Goal: Task Accomplishment & Management: Complete application form

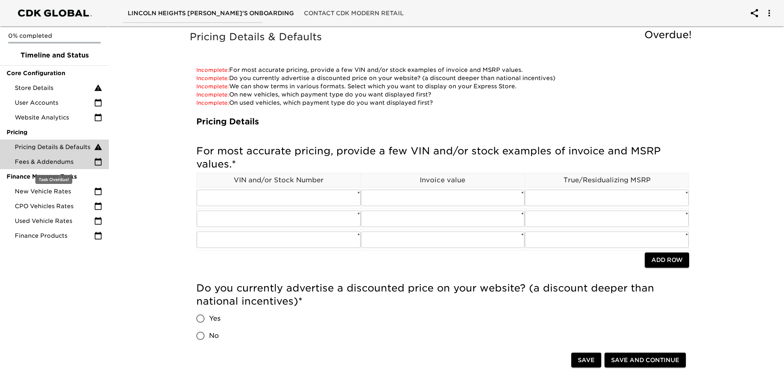
click at [65, 165] on span "Fees & Addendums" at bounding box center [54, 162] width 79 height 8
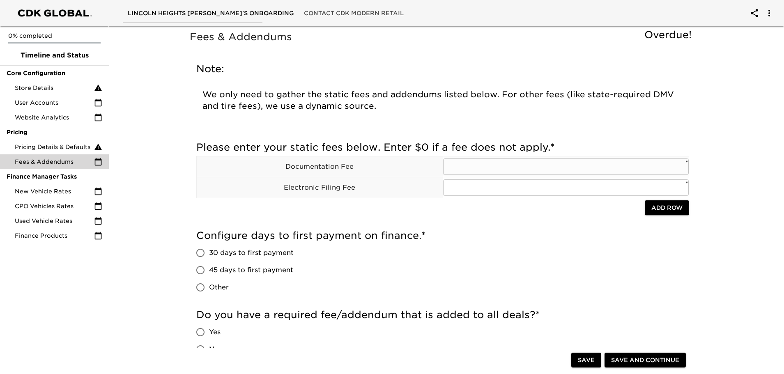
click at [551, 166] on input "text" at bounding box center [566, 167] width 246 height 16
click at [452, 168] on input "1150" at bounding box center [566, 167] width 246 height 16
click at [464, 166] on input "1150" at bounding box center [566, 167] width 246 height 16
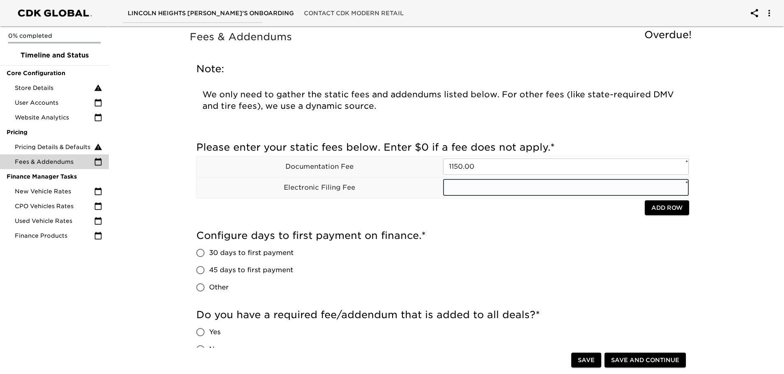
click at [454, 189] on input "text" at bounding box center [566, 188] width 246 height 16
click at [449, 165] on input "1150.00" at bounding box center [566, 167] width 246 height 16
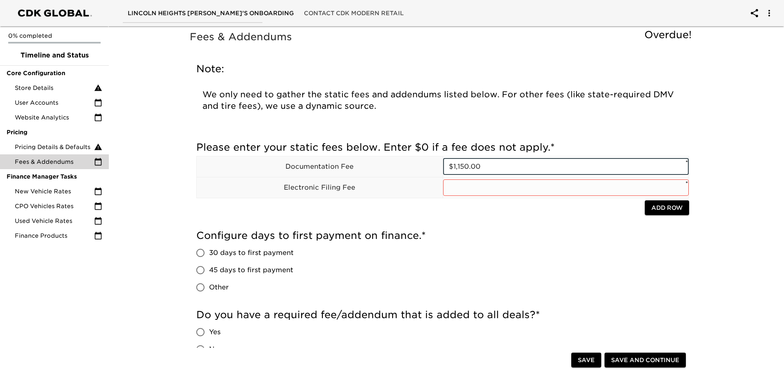
type input "$1,150.00"
click at [519, 188] on input "text" at bounding box center [566, 188] width 246 height 16
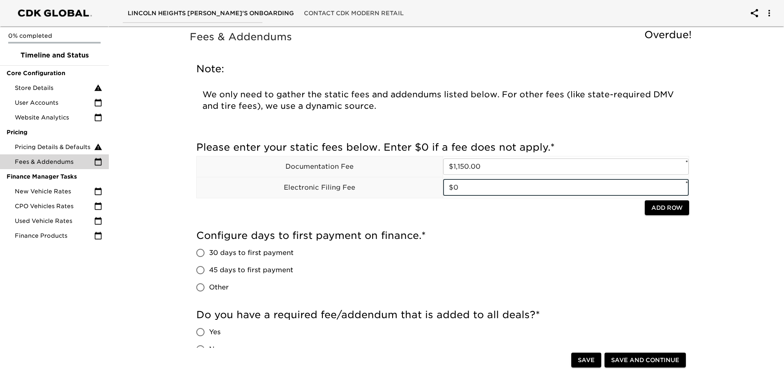
type input "$0"
click at [342, 217] on div "Please enter your static fees below. Enter $0 if a fee does not apply. * Docume…" at bounding box center [442, 181] width 493 height 88
click at [199, 253] on input "30 days to first payment" at bounding box center [200, 252] width 17 height 17
radio input "true"
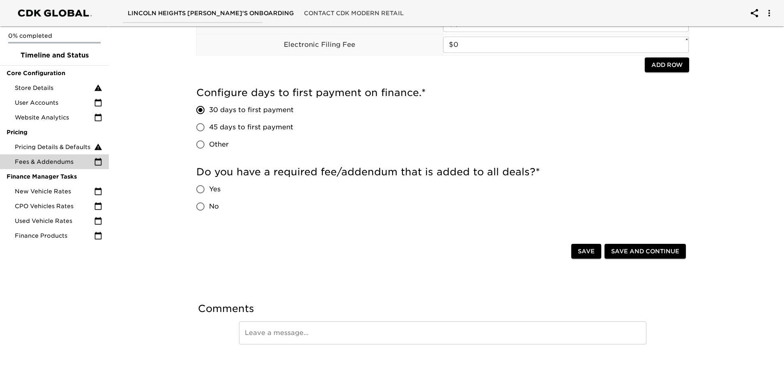
scroll to position [152, 0]
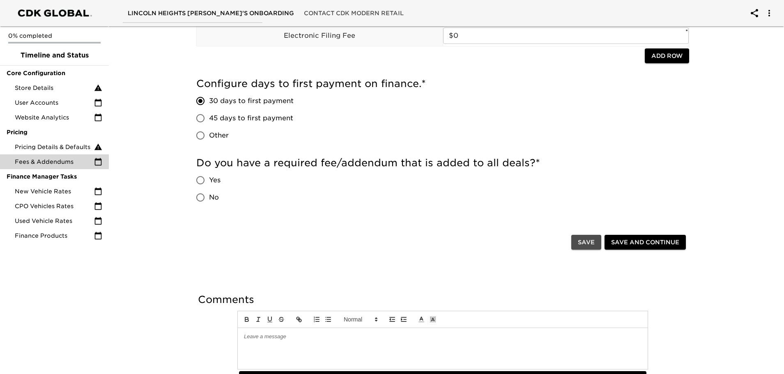
click at [583, 244] on span "Save" at bounding box center [586, 243] width 17 height 10
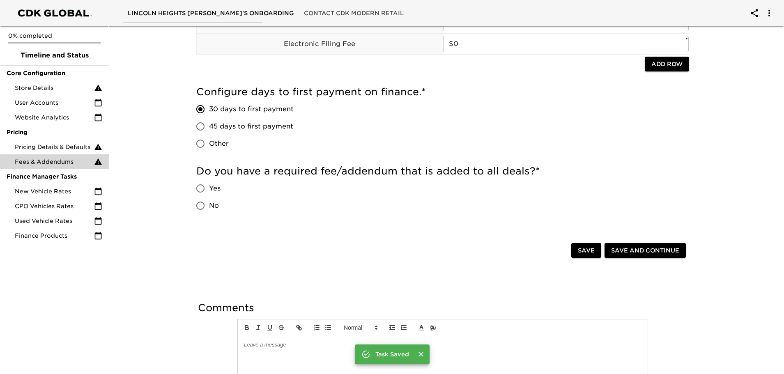
scroll to position [160, 0]
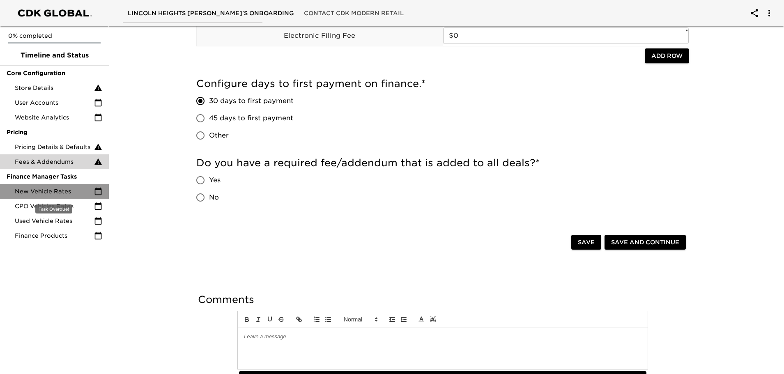
click at [85, 191] on span "New Vehicle Rates" at bounding box center [54, 191] width 79 height 8
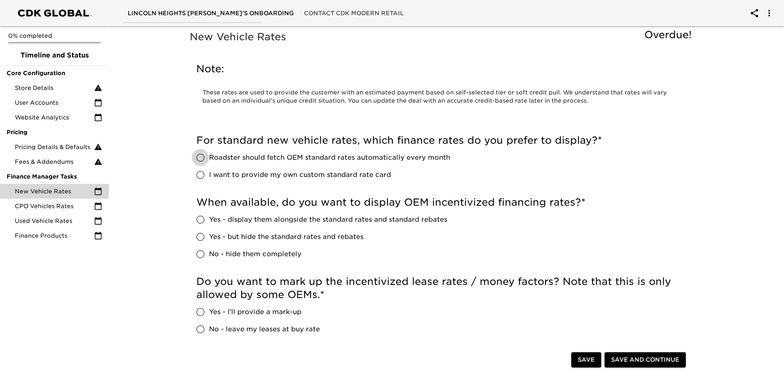
click at [199, 159] on input "Roadster should fetch OEM standard rates automatically every month" at bounding box center [200, 157] width 17 height 17
radio input "true"
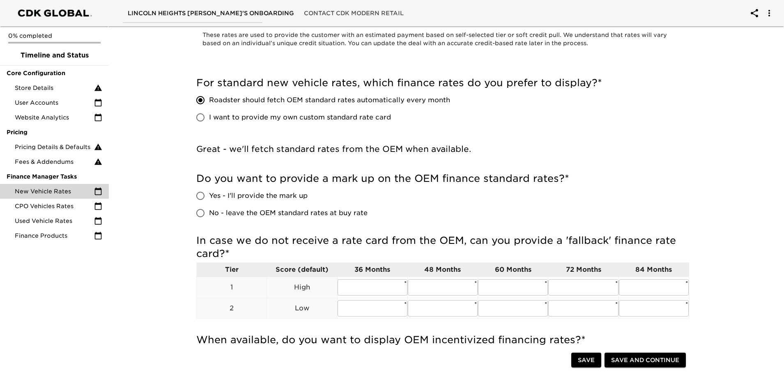
scroll to position [82, 0]
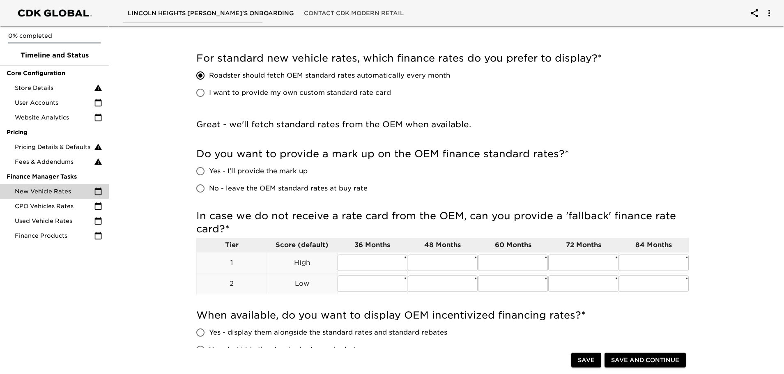
click at [203, 188] on input "No - leave the OEM standard rates at buy rate" at bounding box center [200, 188] width 17 height 17
radio input "true"
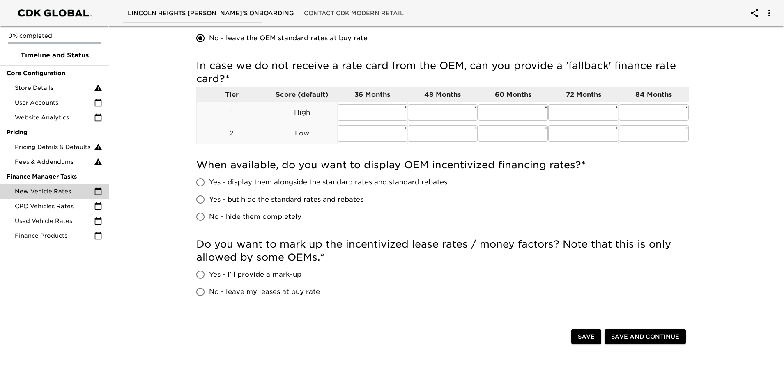
scroll to position [247, 0]
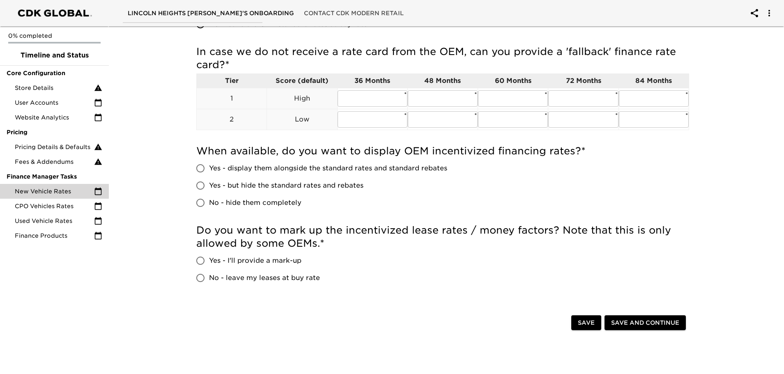
click at [206, 276] on input "No - leave my leases at buy rate" at bounding box center [200, 278] width 17 height 17
radio input "true"
click at [198, 168] on input "Yes - display them alongside the standard rates and standard rebates" at bounding box center [200, 168] width 17 height 17
radio input "true"
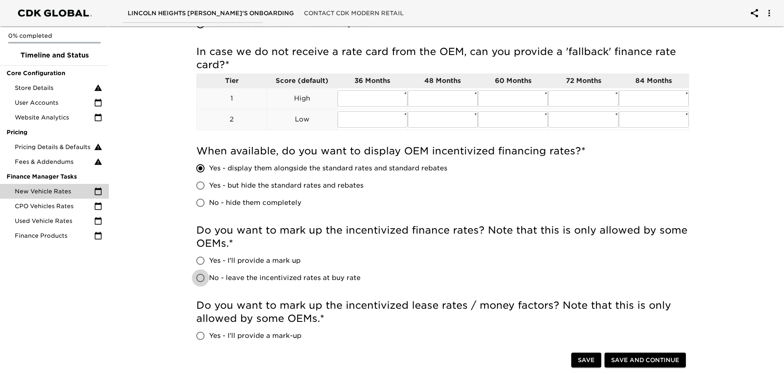
click at [205, 277] on input "No - leave the incentivized rates at buy rate" at bounding box center [200, 278] width 17 height 17
radio input "true"
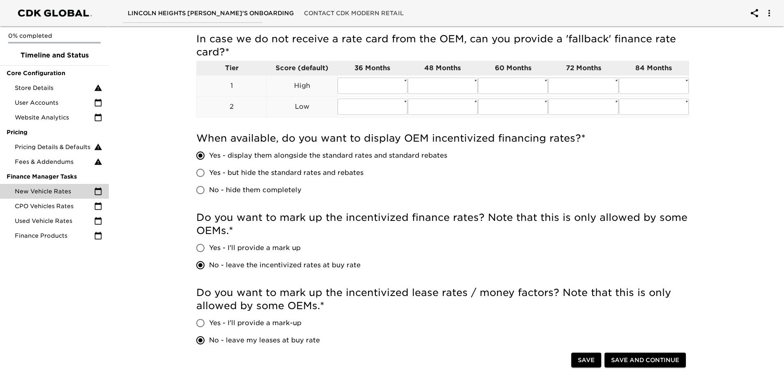
scroll to position [370, 0]
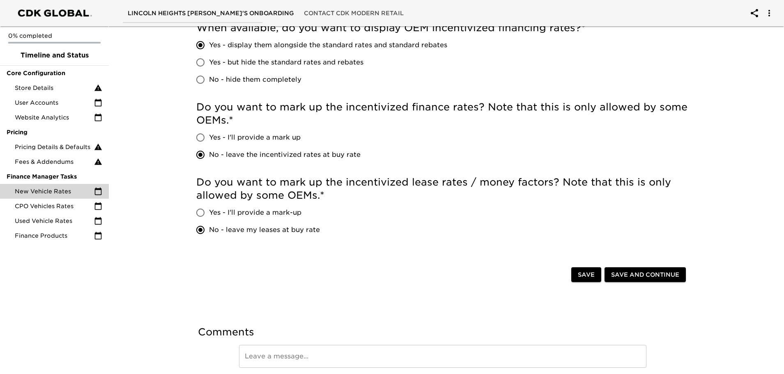
click at [637, 274] on span "Save and Continue" at bounding box center [645, 275] width 68 height 10
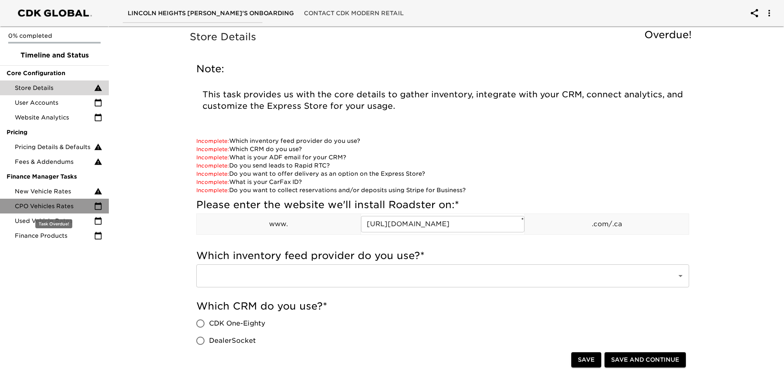
click at [73, 208] on span "CPO Vehicles Rates" at bounding box center [54, 206] width 79 height 8
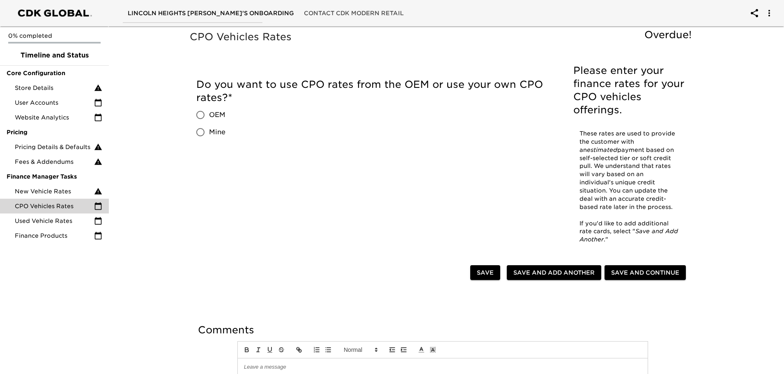
click at [291, 350] on div at bounding box center [443, 349] width 411 height 17
click at [246, 364] on p at bounding box center [443, 367] width 398 height 7
click at [252, 364] on p "We do not offer CPR" at bounding box center [443, 367] width 398 height 7
click at [249, 364] on p "FOrd does do not offer CPR" at bounding box center [443, 367] width 398 height 7
click at [309, 364] on p "Ford does do not offer CPR" at bounding box center [443, 367] width 398 height 7
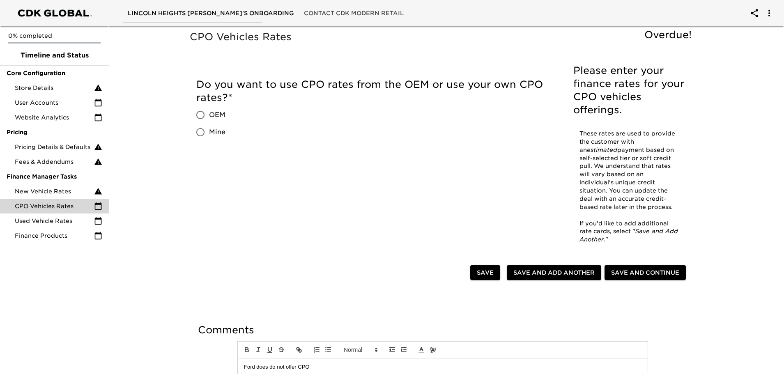
click at [490, 268] on span "Save" at bounding box center [485, 273] width 17 height 10
click at [217, 131] on span "Mine" at bounding box center [217, 132] width 16 height 10
click at [209, 131] on input "Mine" at bounding box center [200, 132] width 17 height 17
radio input "true"
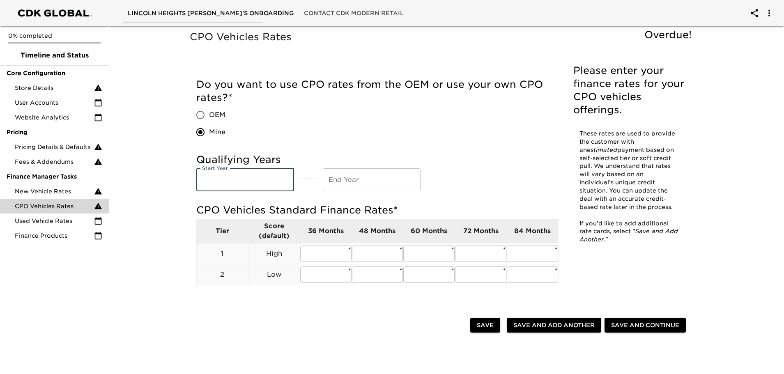
click at [249, 180] on input "text" at bounding box center [245, 179] width 98 height 23
click at [334, 253] on input "text" at bounding box center [325, 254] width 51 height 16
type input "9.9"
click at [360, 252] on input "text" at bounding box center [377, 254] width 51 height 16
type input "9.9"
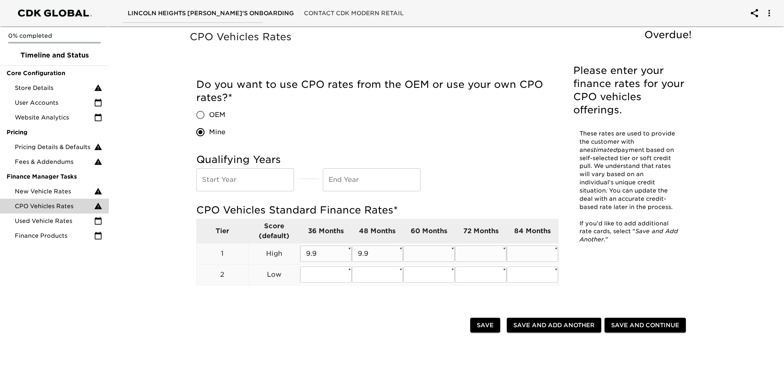
click at [428, 263] on td "​ *" at bounding box center [430, 253] width 52 height 21
click at [428, 261] on input "text" at bounding box center [429, 254] width 51 height 16
type input "9.9"
click at [473, 252] on input "text" at bounding box center [480, 254] width 51 height 16
type input "9.9"
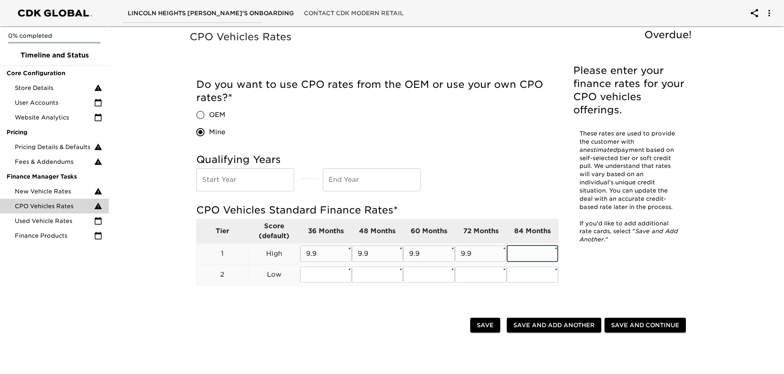
drag, startPoint x: 526, startPoint y: 249, endPoint x: 516, endPoint y: 254, distance: 10.9
click at [516, 254] on input "text" at bounding box center [532, 254] width 51 height 16
type input "9.9"
click at [313, 282] on input "text" at bounding box center [325, 275] width 51 height 16
type input "6.99"
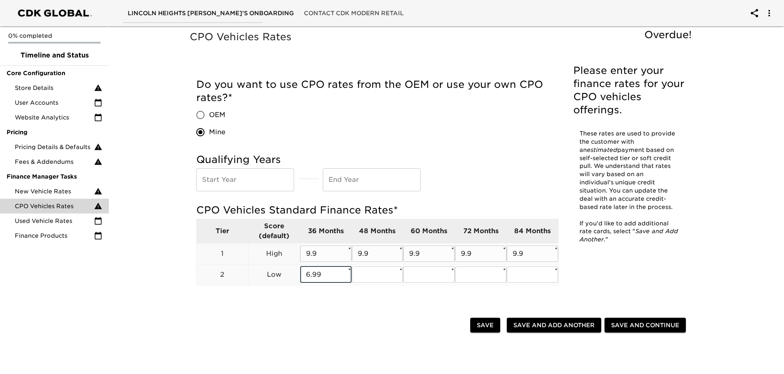
click at [322, 257] on input "9.9" at bounding box center [325, 254] width 51 height 16
type input "9.99"
click at [375, 255] on input "9.9" at bounding box center [377, 254] width 51 height 16
type input "9.99"
click at [436, 251] on input "9.9" at bounding box center [429, 254] width 51 height 16
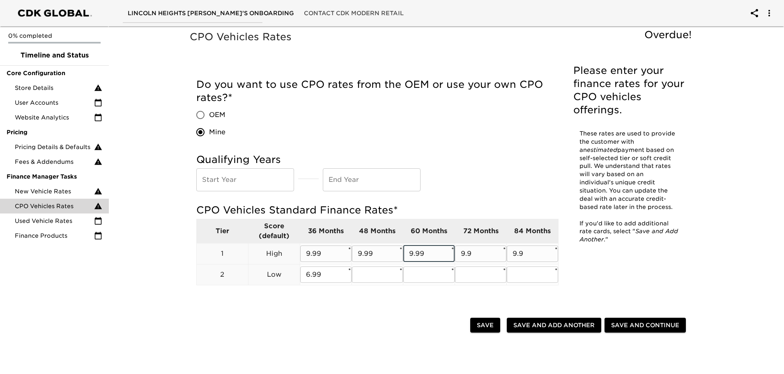
type input "9.99"
click at [492, 257] on input "9.9" at bounding box center [480, 254] width 51 height 16
type input "9.99"
click at [526, 253] on input "9.9" at bounding box center [532, 254] width 51 height 16
type input "9.99"
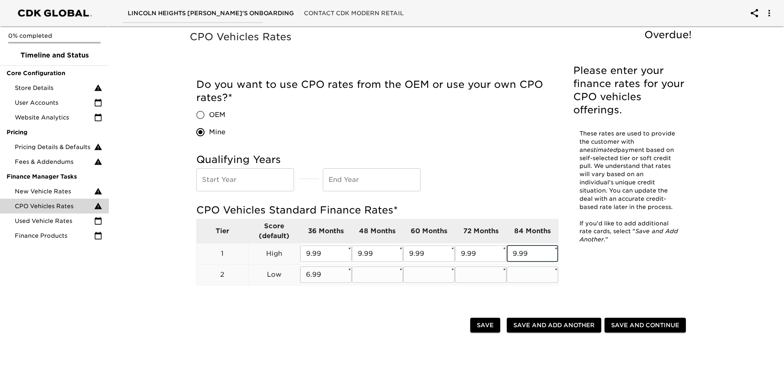
click at [377, 281] on input "text" at bounding box center [377, 275] width 51 height 16
type input "6.99"
click at [423, 274] on input "text" at bounding box center [429, 275] width 51 height 16
type input "6.99"
click at [472, 278] on input "text" at bounding box center [480, 275] width 51 height 16
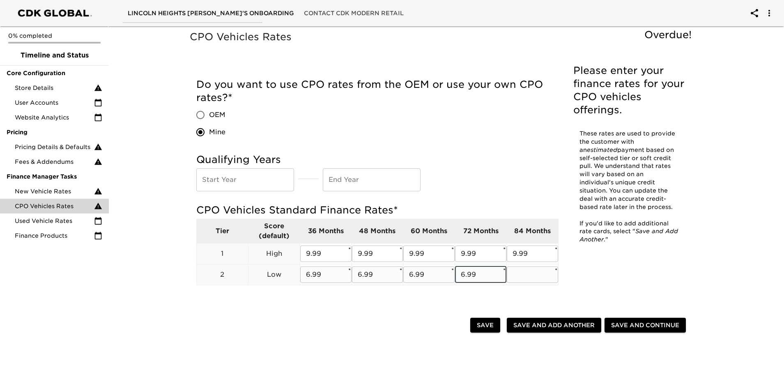
type input "6.99"
click at [518, 279] on input "text" at bounding box center [532, 275] width 51 height 16
type input "6.99"
click at [219, 180] on input "text" at bounding box center [245, 179] width 98 height 23
type input "20"
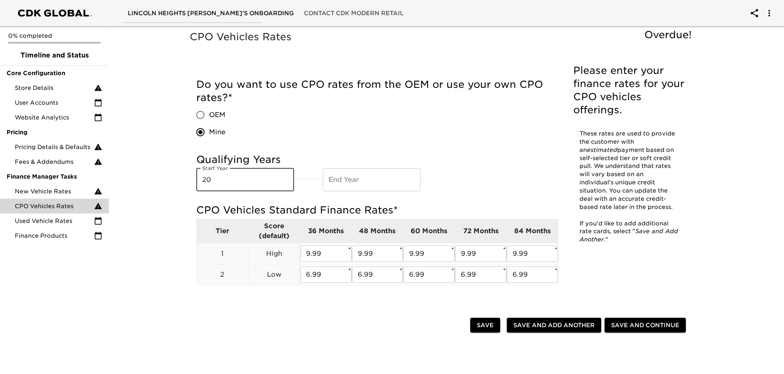
click at [337, 182] on input "text" at bounding box center [372, 179] width 98 height 23
click at [262, 179] on input "20" at bounding box center [245, 179] width 98 height 23
click at [352, 184] on input "2026" at bounding box center [372, 179] width 98 height 23
type input "2025"
click at [272, 176] on input "20" at bounding box center [245, 179] width 98 height 23
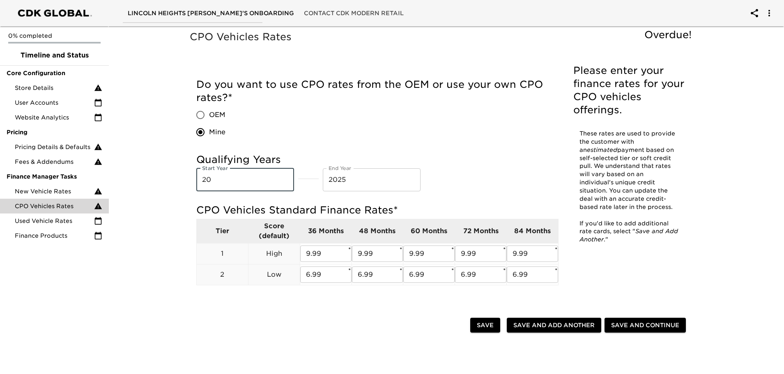
click at [261, 181] on input "20" at bounding box center [245, 179] width 98 height 23
click at [226, 178] on input "20" at bounding box center [245, 179] width 98 height 23
type input "2016"
click at [475, 161] on h5 "Qualifying Years" at bounding box center [377, 159] width 362 height 13
click at [318, 254] on input "9.99" at bounding box center [325, 254] width 51 height 16
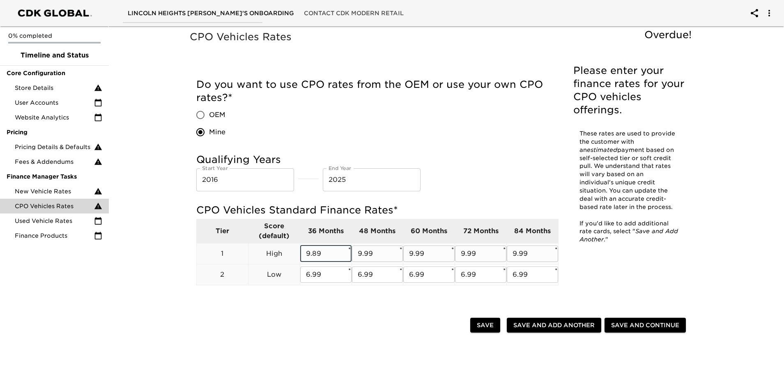
click at [370, 253] on input "9.99" at bounding box center [377, 254] width 51 height 16
click at [318, 254] on input "9.89" at bounding box center [325, 254] width 51 height 16
type input "9.49"
click at [369, 254] on input "9.99" at bounding box center [377, 254] width 51 height 16
type input "9.49"
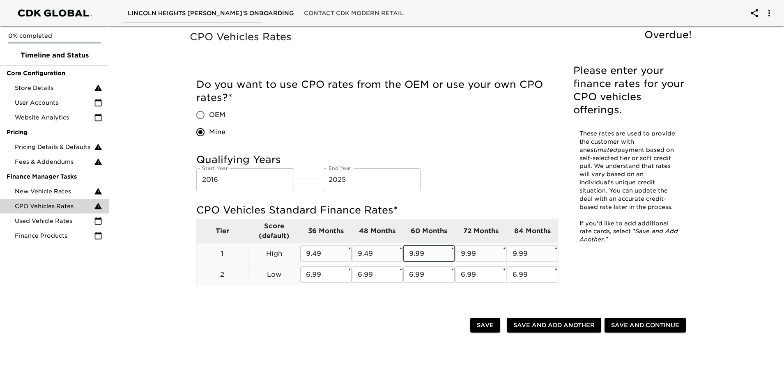
click at [421, 252] on input "9.99" at bounding box center [429, 254] width 51 height 16
type input "9.49"
click at [472, 256] on input "9.99" at bounding box center [480, 254] width 51 height 16
type input "9.49"
click at [524, 253] on input "9.99" at bounding box center [532, 254] width 51 height 16
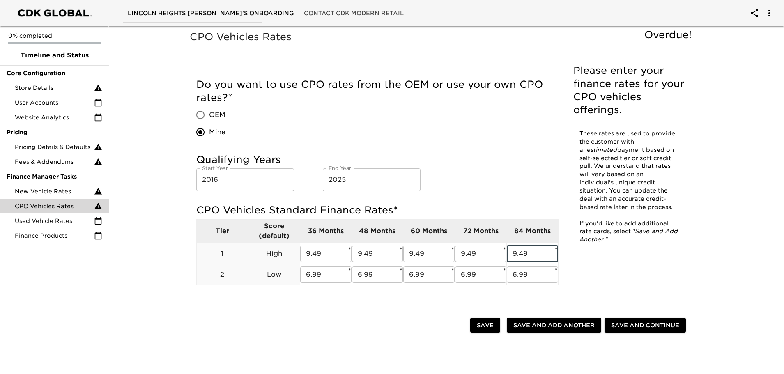
type input "9.49"
click at [628, 330] on span "Save and Continue" at bounding box center [645, 326] width 68 height 10
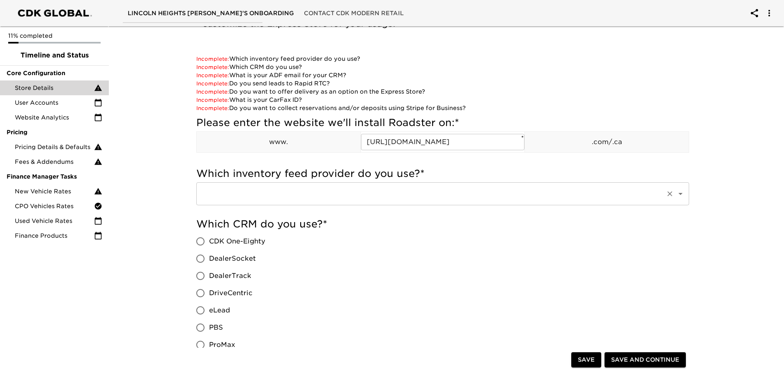
scroll to position [123, 0]
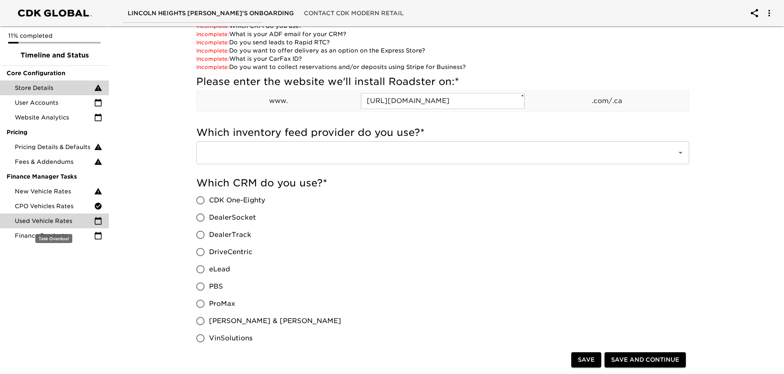
click at [65, 220] on span "Used Vehicle Rates" at bounding box center [54, 221] width 79 height 8
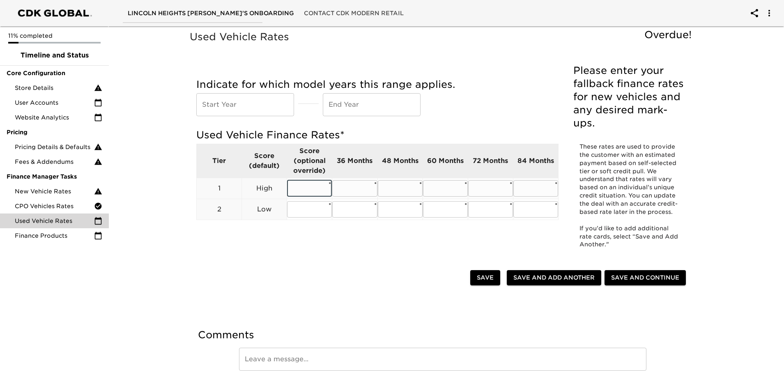
click at [304, 191] on input "text" at bounding box center [309, 188] width 45 height 16
type input "9.49"
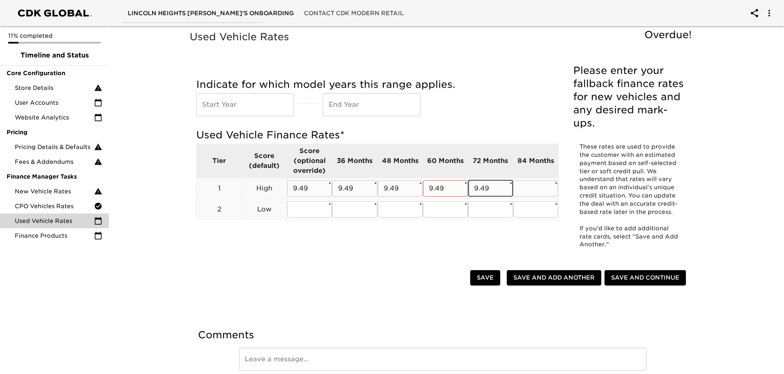
type input "9.49"
click at [308, 209] on input "text" at bounding box center [309, 209] width 45 height 16
type input "6.99"
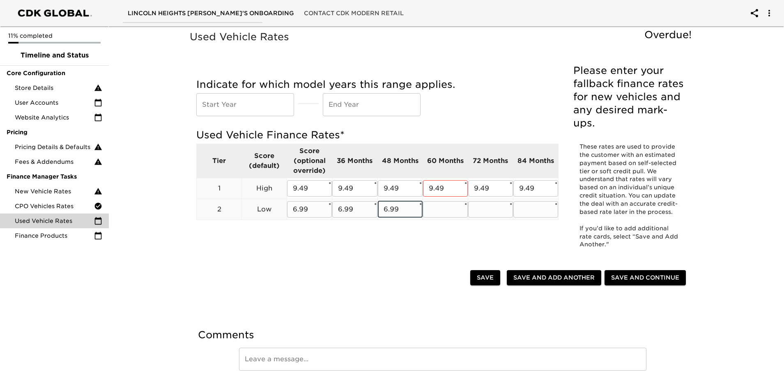
type input "6.99"
type input "."
type input "6.99"
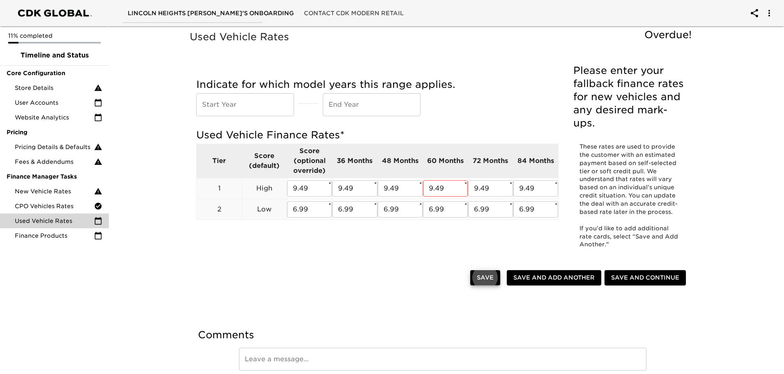
click at [248, 98] on input "text" at bounding box center [245, 104] width 98 height 23
type input "2015"
type input "2025"
click at [491, 278] on span "Save" at bounding box center [485, 278] width 17 height 10
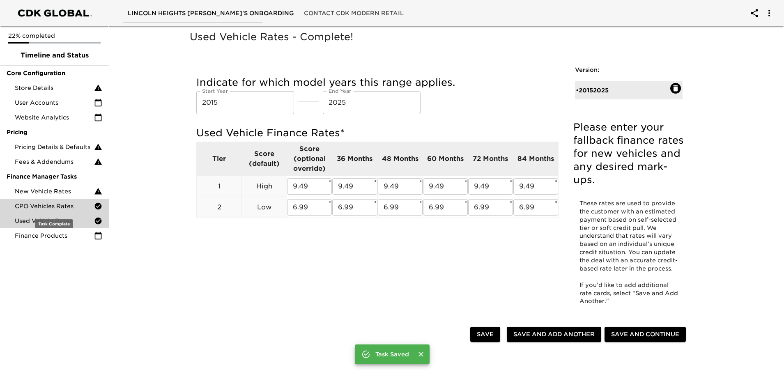
click at [51, 206] on span "CPO Vehicles Rates" at bounding box center [54, 206] width 79 height 8
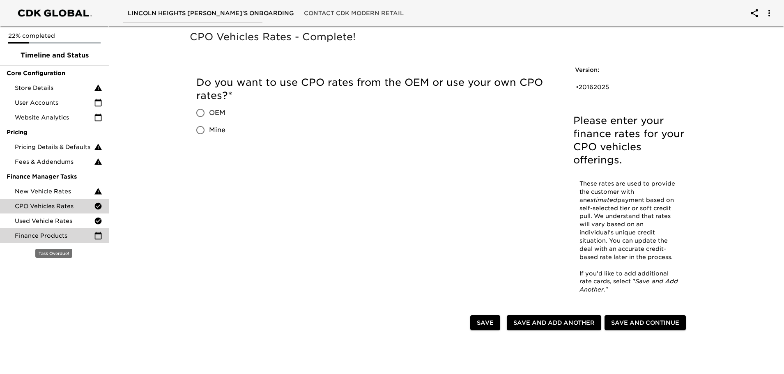
click at [64, 235] on span "Finance Products" at bounding box center [54, 236] width 79 height 8
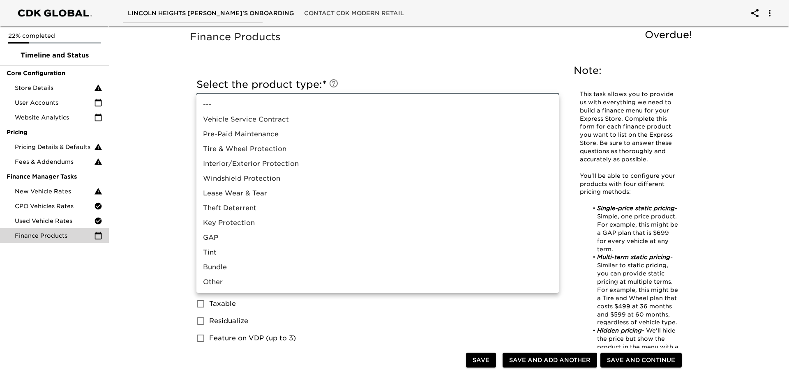
click at [171, 108] on div at bounding box center [394, 187] width 789 height 374
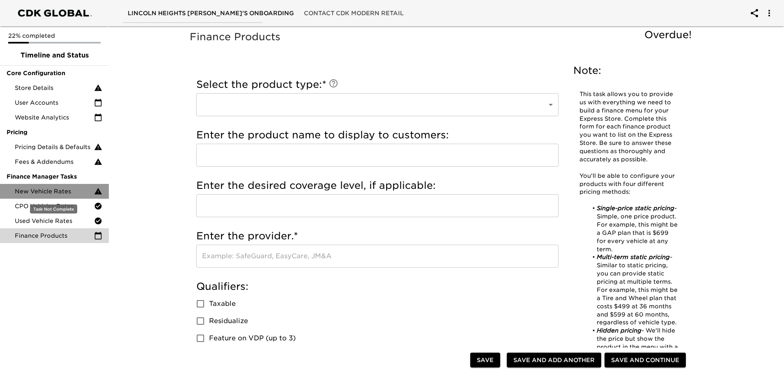
click at [61, 189] on span "New Vehicle Rates" at bounding box center [54, 191] width 79 height 8
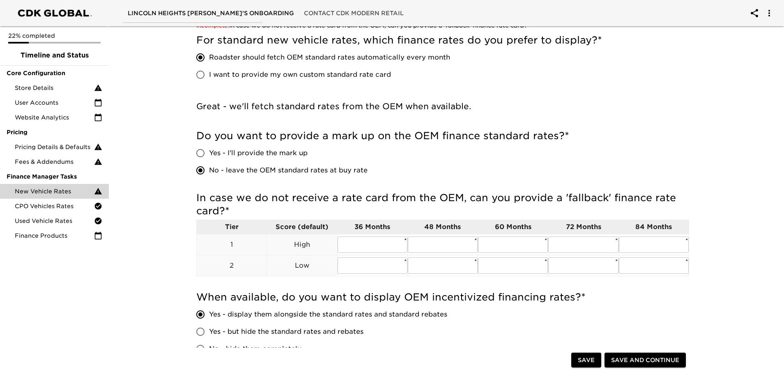
scroll to position [123, 0]
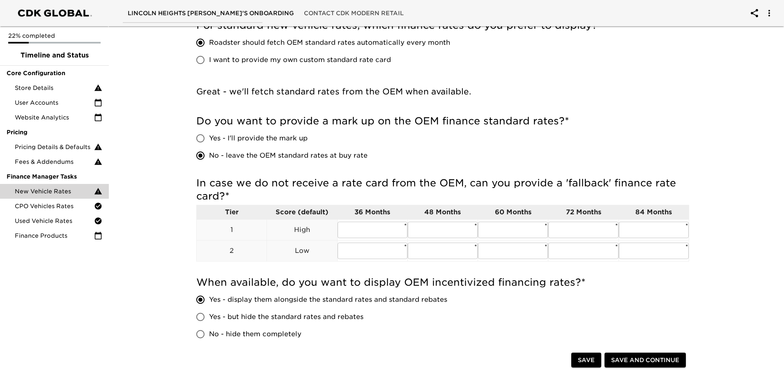
click at [348, 193] on h5 "In case we do not receive a rate card from the OEM, can you provide a 'fallback…" at bounding box center [442, 190] width 493 height 26
click at [397, 229] on input "text" at bounding box center [373, 230] width 70 height 16
type input "7"
type input "7.99"
type input "7.99`"
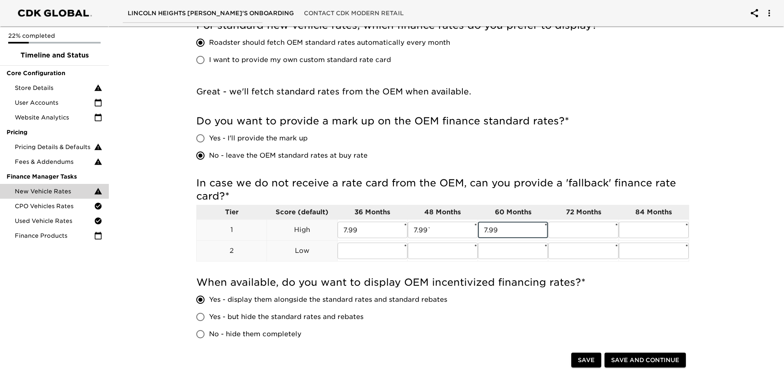
type input "7.99"
click at [385, 245] on input "text" at bounding box center [373, 251] width 70 height 16
type input "4"
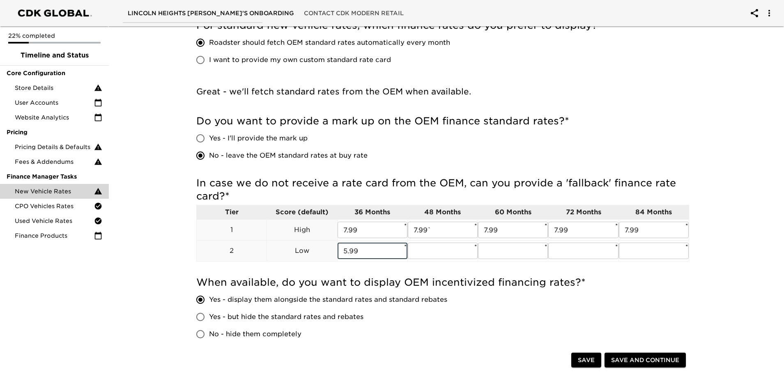
type input "5.99"
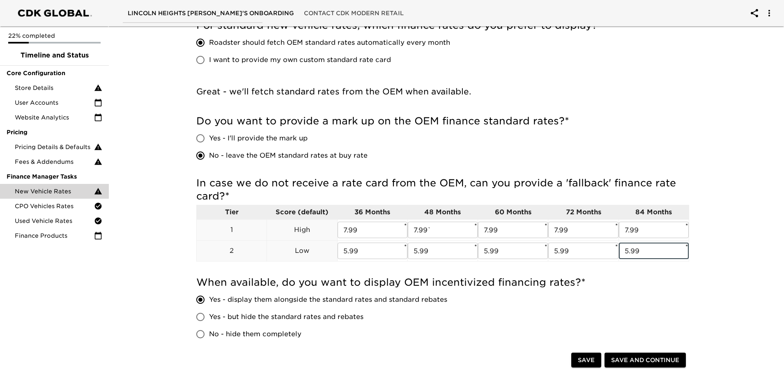
click at [473, 104] on div "Great - we'll fetch standard rates from the OEM when available." at bounding box center [442, 94] width 493 height 34
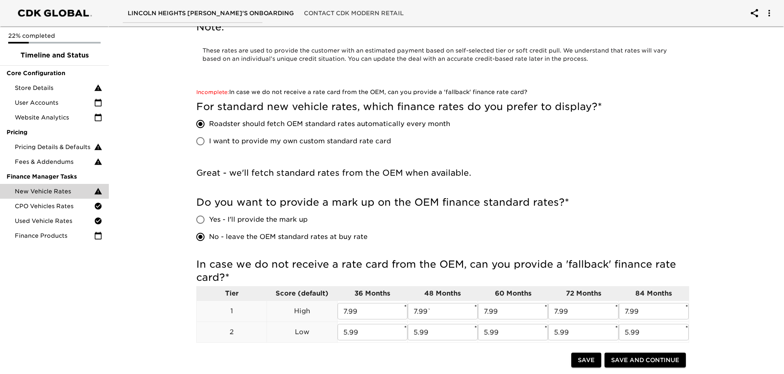
scroll to position [41, 0]
click at [631, 359] on span "Save and Continue" at bounding box center [645, 360] width 68 height 10
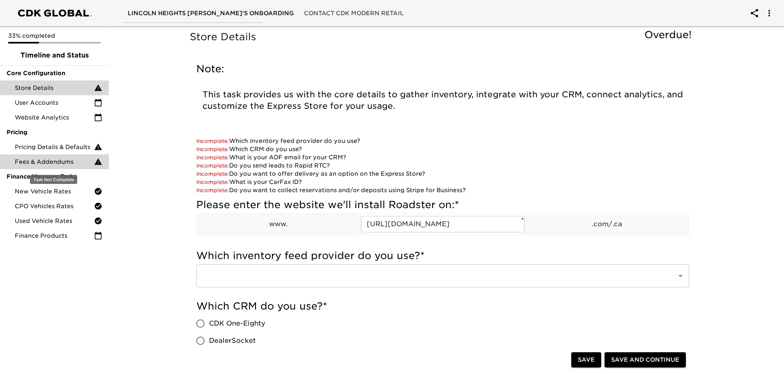
click at [62, 163] on span "Fees & Addendums" at bounding box center [54, 162] width 79 height 8
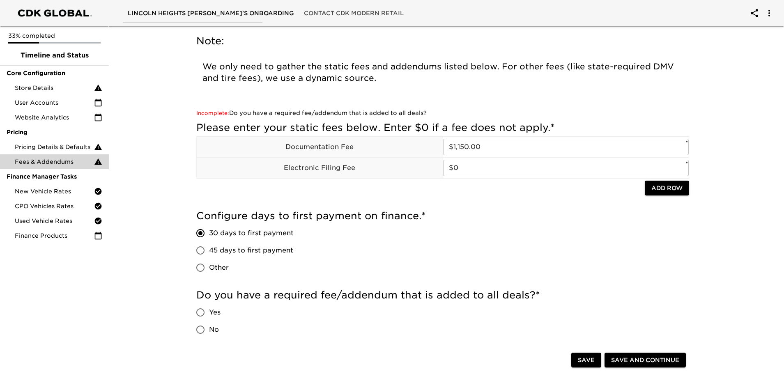
scroll to position [41, 0]
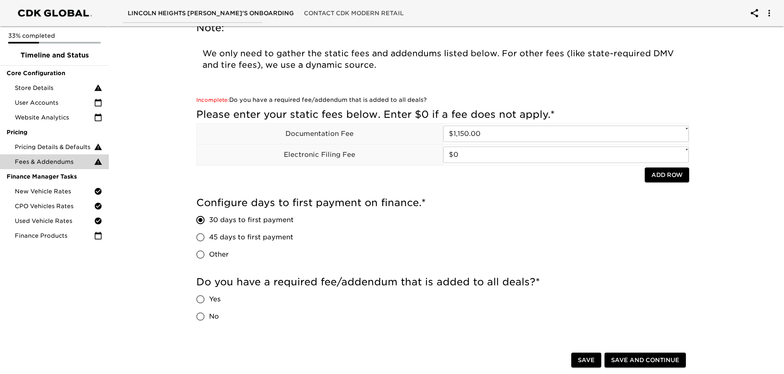
click at [398, 182] on div at bounding box center [420, 176] width 449 height 17
click at [202, 298] on input "Yes" at bounding box center [200, 299] width 17 height 17
radio input "true"
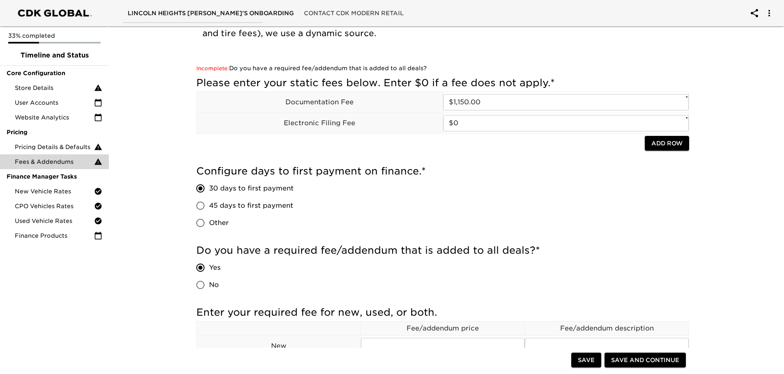
scroll to position [123, 0]
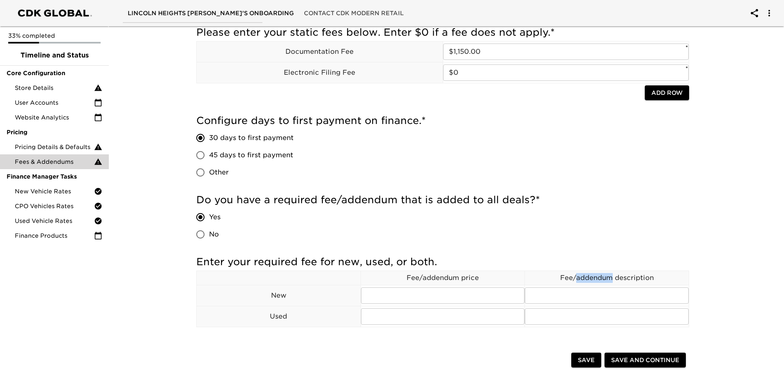
drag, startPoint x: 577, startPoint y: 276, endPoint x: 611, endPoint y: 279, distance: 33.8
click at [611, 279] on p "Fee/addendum description" at bounding box center [607, 278] width 164 height 10
copy p "addendum"
click at [428, 299] on input "text" at bounding box center [443, 296] width 164 height 16
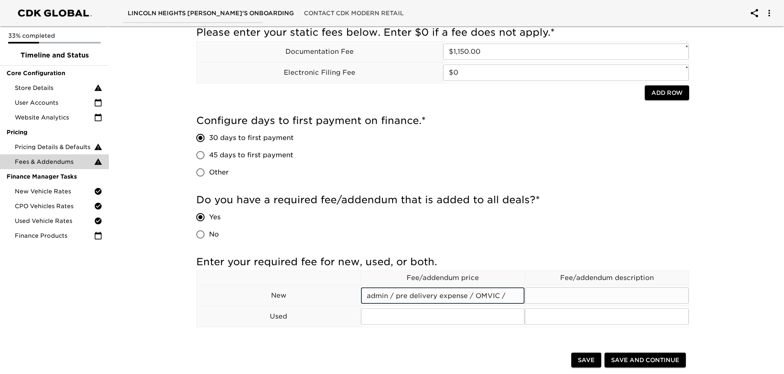
type input "admin / pre delivery expense / OMVIC /"
click at [533, 295] on input "text" at bounding box center [607, 296] width 164 height 16
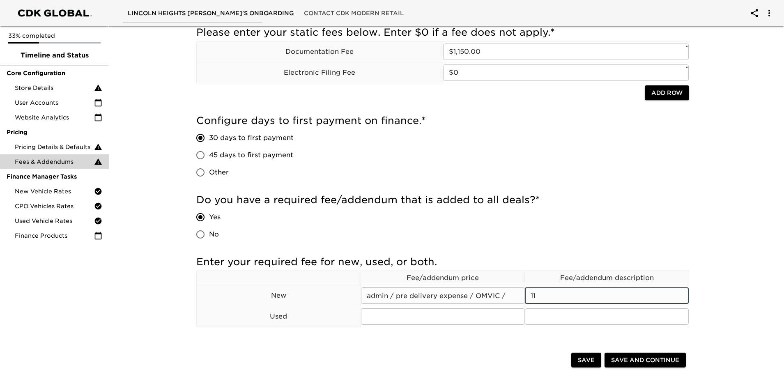
type input "1"
type input "$1,150"
click at [418, 323] on input "text" at bounding box center [443, 317] width 164 height 16
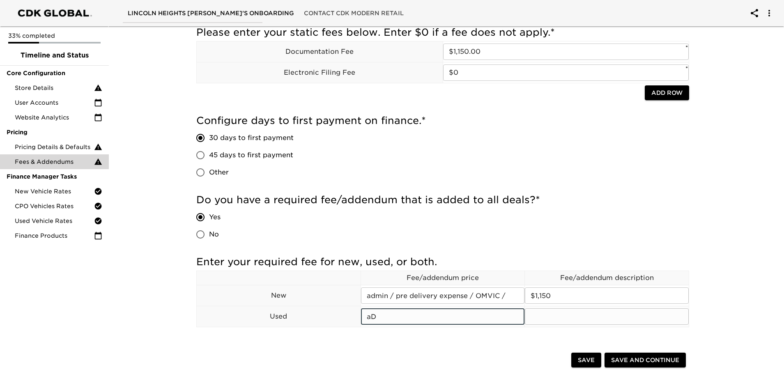
type input "a"
type input "Admin"
click at [371, 293] on input "admin / pre delivery expense / OMVIC /" at bounding box center [443, 296] width 164 height 16
type input "Admin / pre delivery expense / OMVIC /"
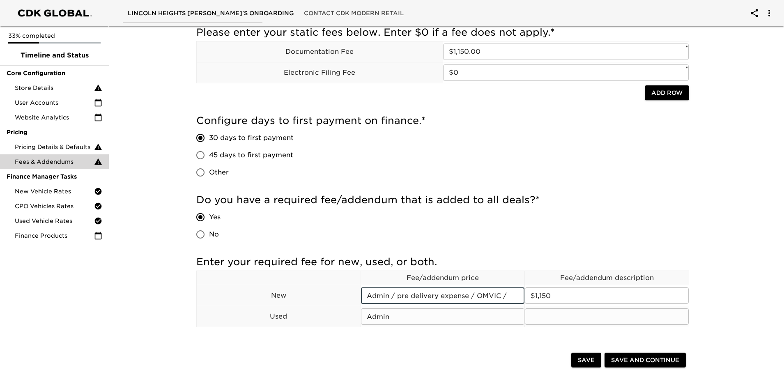
click at [392, 314] on input "Admin" at bounding box center [443, 317] width 164 height 16
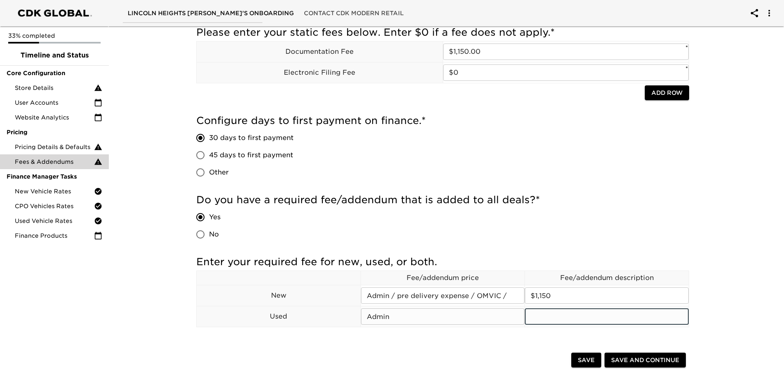
click at [547, 317] on input "text" at bounding box center [607, 317] width 164 height 16
click at [533, 316] on input "499" at bounding box center [607, 317] width 164 height 16
type input "$499"
click at [588, 357] on span "Save" at bounding box center [586, 360] width 17 height 10
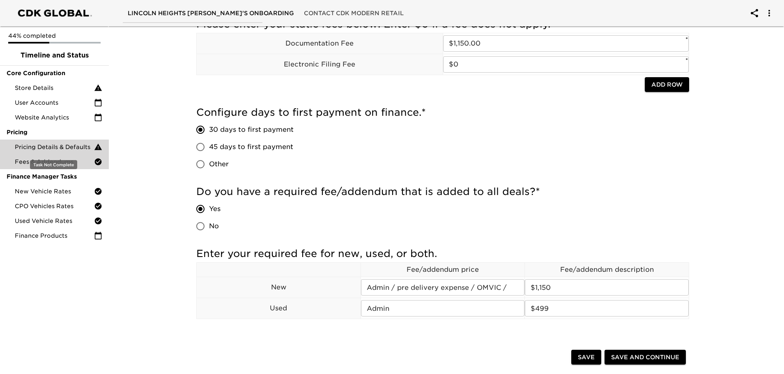
click at [55, 147] on span "Pricing Details & Defaults" at bounding box center [54, 147] width 79 height 8
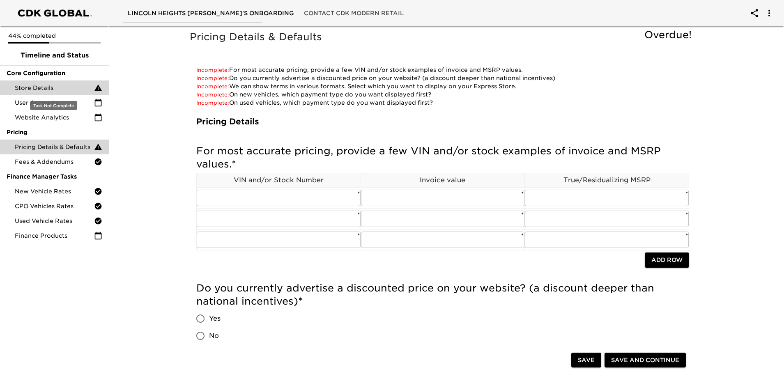
click at [42, 90] on span "Store Details" at bounding box center [54, 88] width 79 height 8
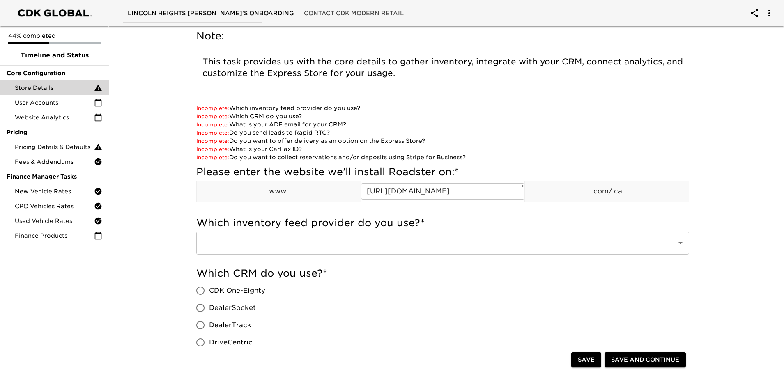
scroll to position [123, 0]
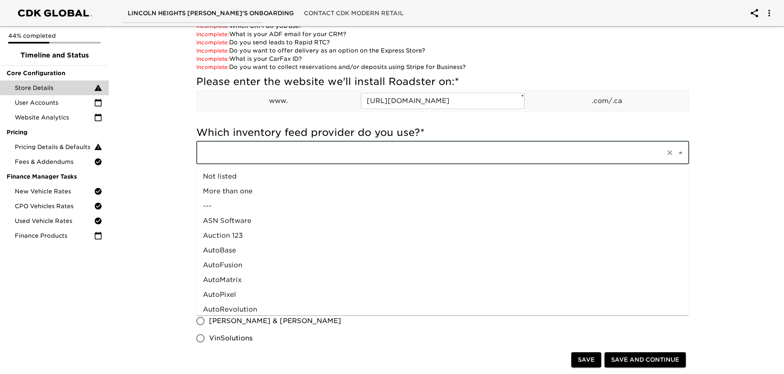
click at [376, 152] on input "text" at bounding box center [431, 153] width 463 height 16
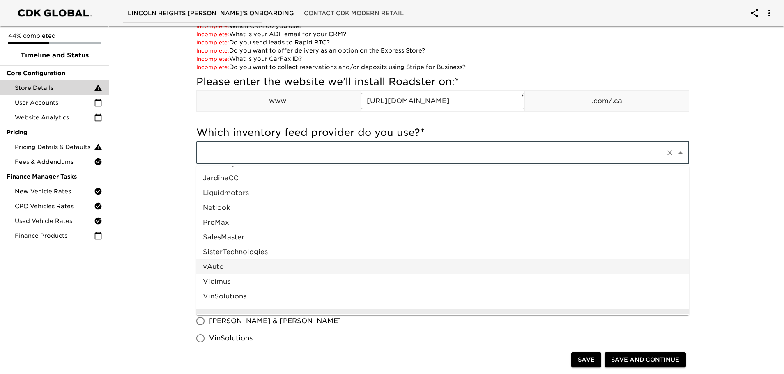
click at [221, 269] on li "vAuto" at bounding box center [442, 267] width 493 height 15
type input "vAuto"
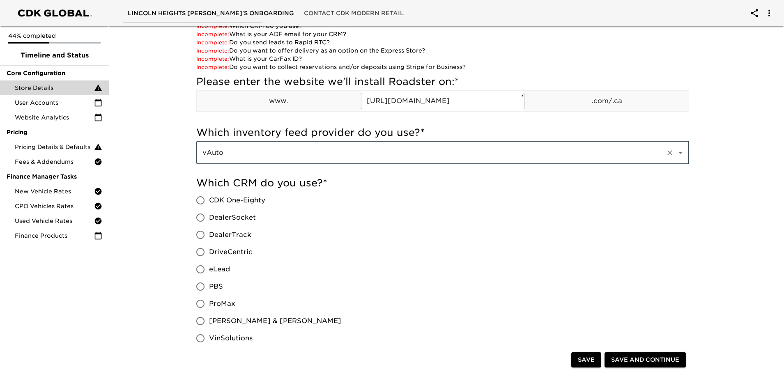
click at [217, 198] on span "CDK One-Eighty" at bounding box center [237, 201] width 56 height 10
click at [209, 198] on input "CDK One-Eighty" at bounding box center [200, 200] width 17 height 17
radio input "true"
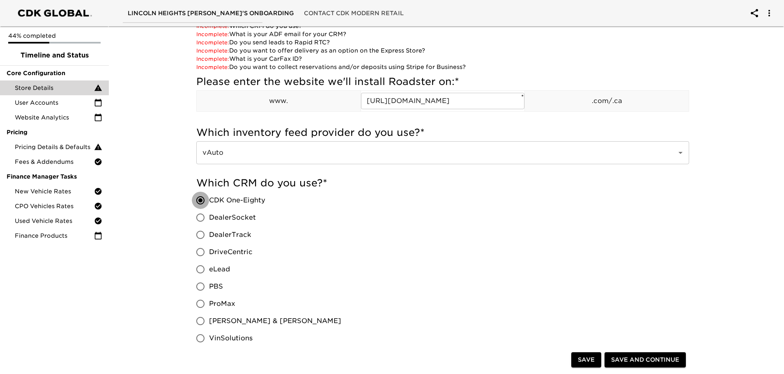
click at [198, 200] on input "CDK One-Eighty" at bounding box center [200, 200] width 17 height 17
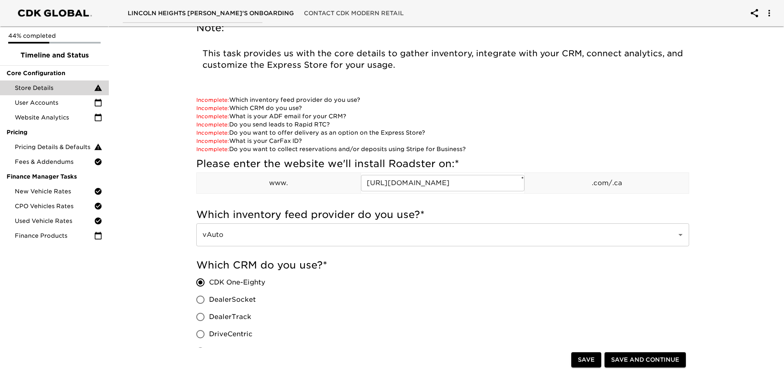
scroll to position [82, 0]
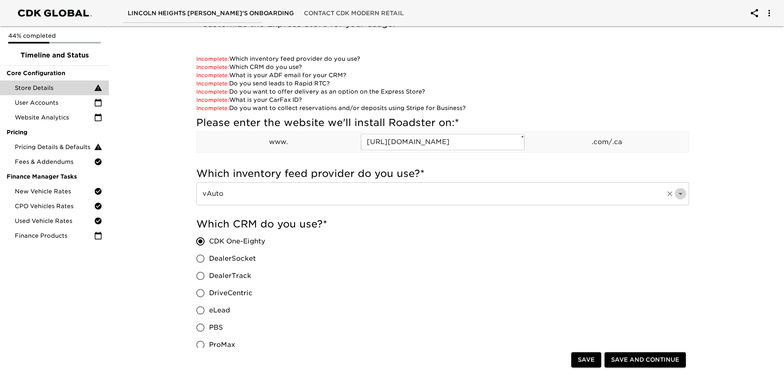
click at [681, 196] on icon "Open" at bounding box center [681, 194] width 10 height 10
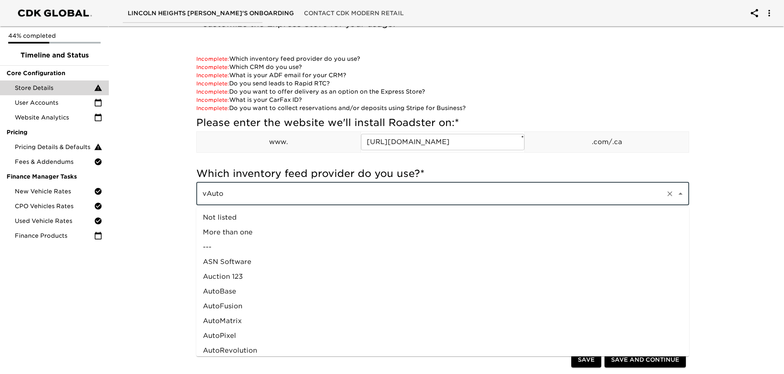
scroll to position [417, 0]
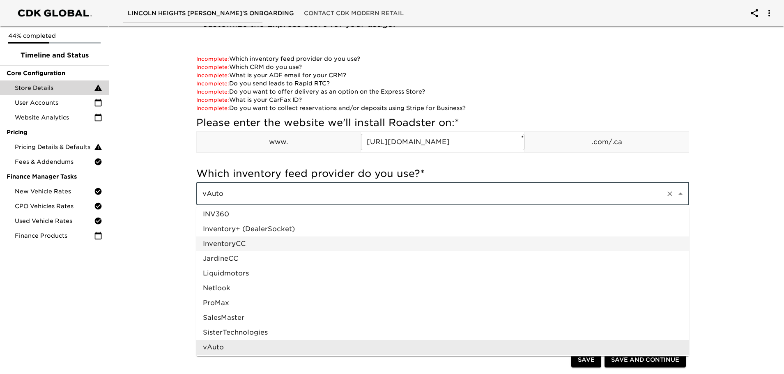
click at [231, 247] on li "InventoryCC" at bounding box center [442, 244] width 493 height 15
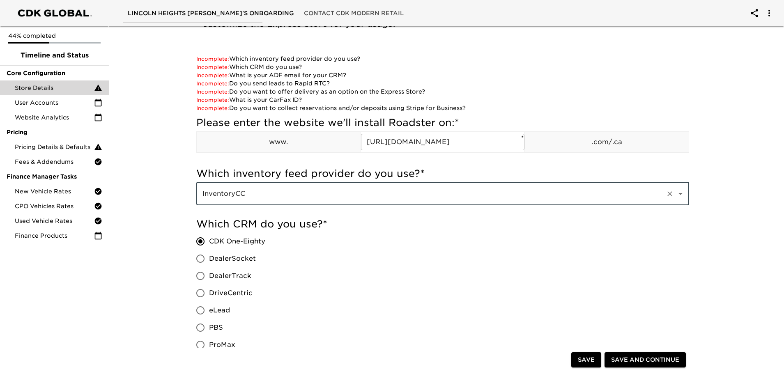
click at [679, 194] on icon "Open" at bounding box center [681, 194] width 10 height 10
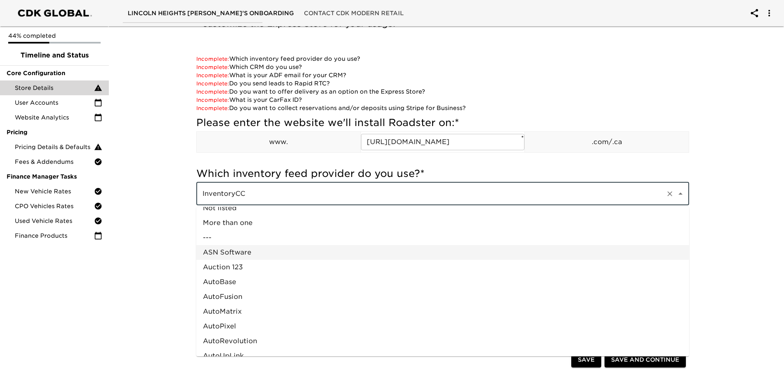
scroll to position [0, 0]
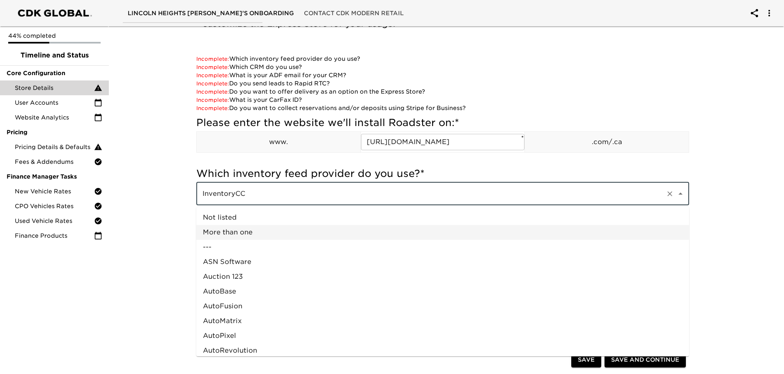
click at [247, 231] on li "More than one" at bounding box center [442, 232] width 493 height 15
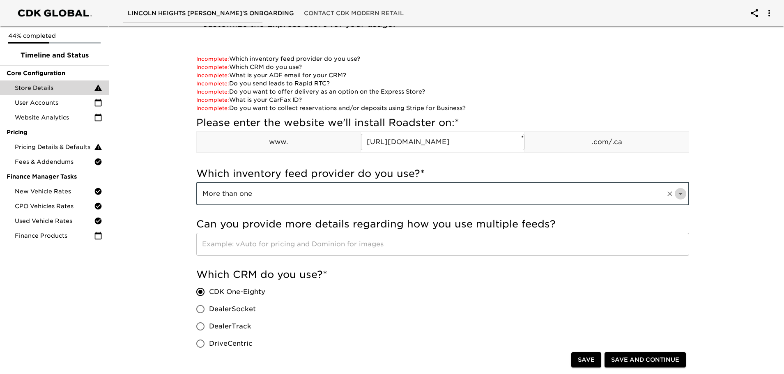
click at [679, 192] on icon "Open" at bounding box center [681, 194] width 10 height 10
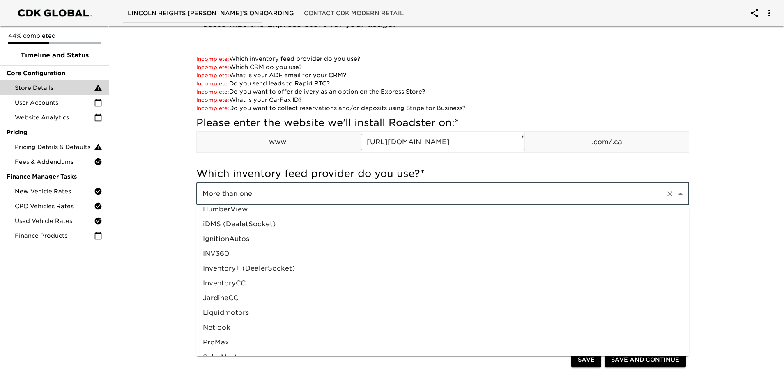
scroll to position [459, 0]
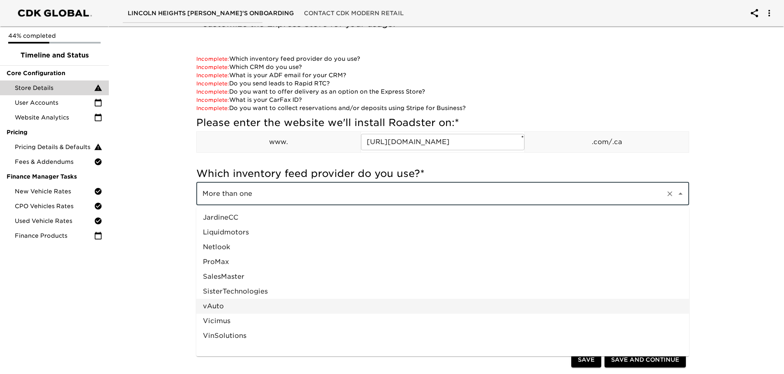
click at [238, 301] on li "vAuto" at bounding box center [442, 306] width 493 height 15
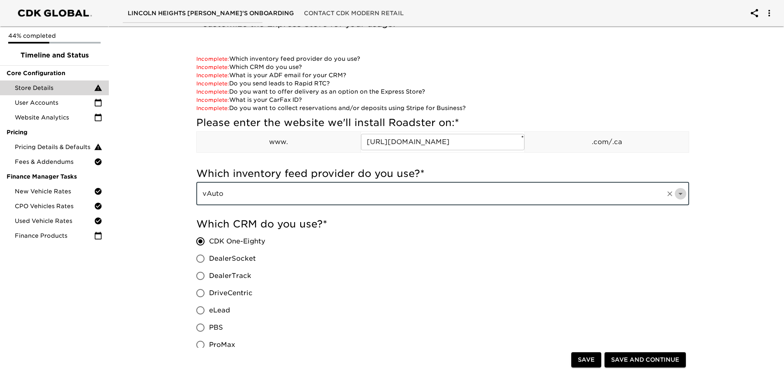
click at [676, 192] on icon "Open" at bounding box center [681, 194] width 10 height 10
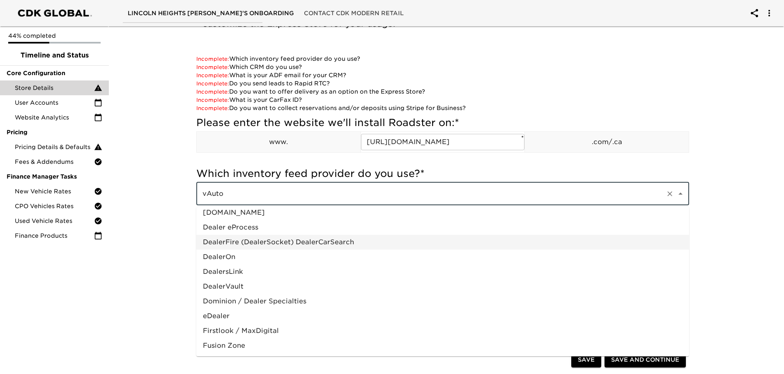
scroll to position [0, 0]
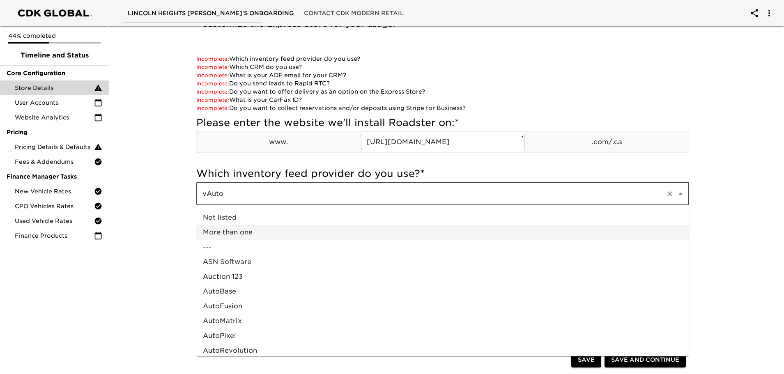
click at [242, 235] on li "More than one" at bounding box center [442, 232] width 493 height 15
type input "More than one"
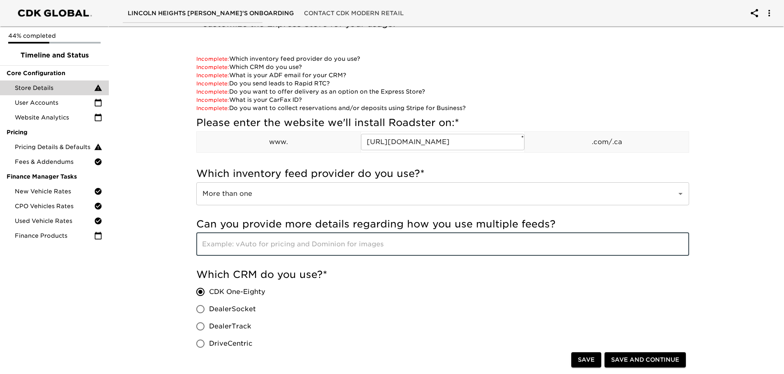
click at [242, 243] on input "text" at bounding box center [442, 244] width 493 height 23
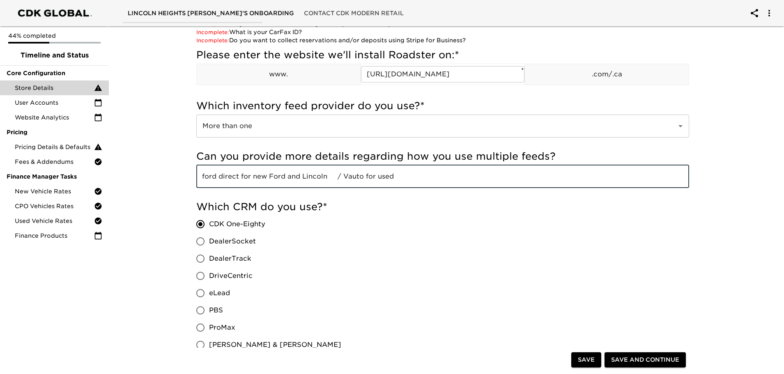
scroll to position [164, 0]
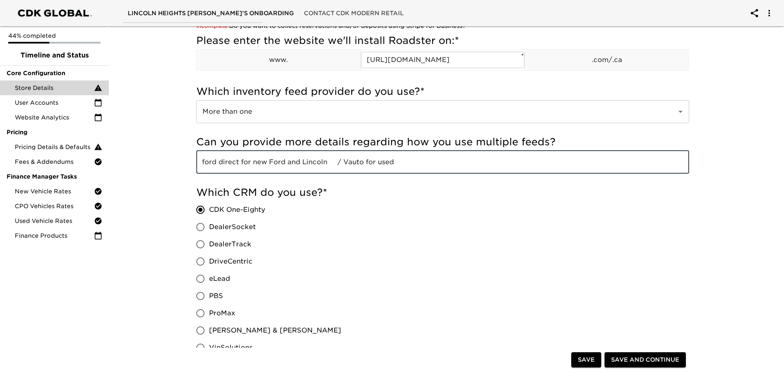
type input "ford direct for new Ford and Lincoln / Vauto for used"
click at [212, 295] on span "PBS" at bounding box center [216, 296] width 14 height 10
click at [209, 295] on input "PBS" at bounding box center [200, 296] width 17 height 17
radio input "true"
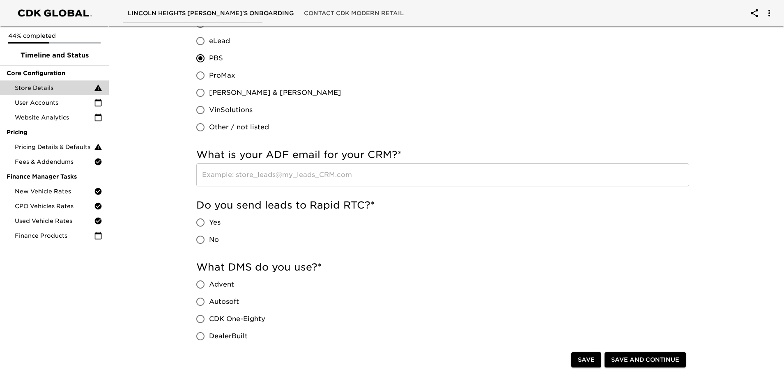
scroll to position [452, 0]
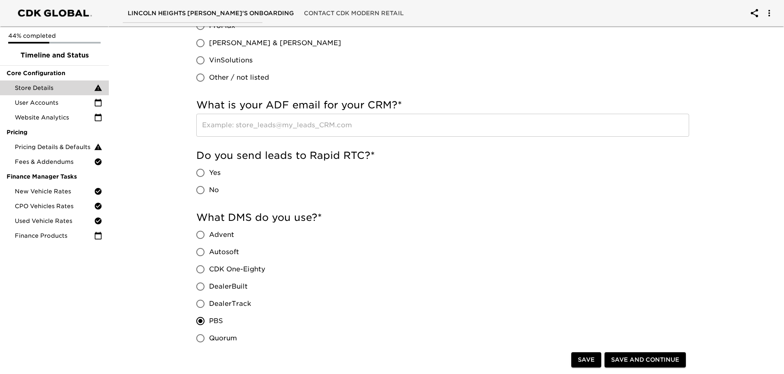
click at [201, 190] on input "No" at bounding box center [200, 190] width 17 height 17
radio input "true"
click at [198, 189] on input "No" at bounding box center [200, 190] width 17 height 17
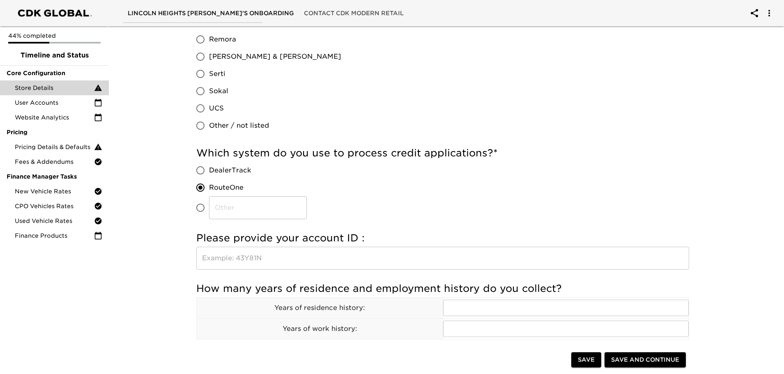
scroll to position [781, 0]
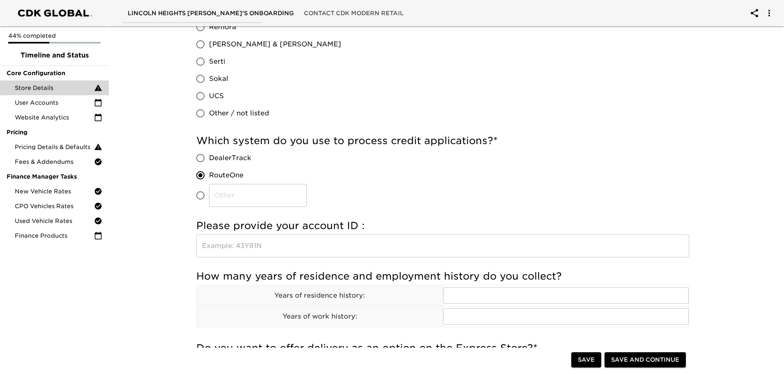
click at [243, 246] on input "text" at bounding box center [442, 246] width 493 height 23
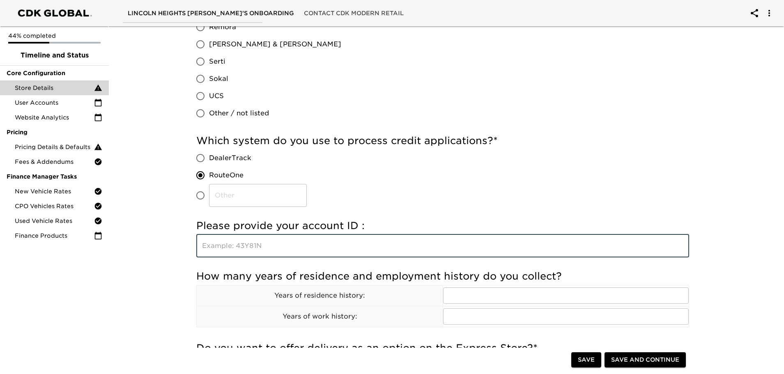
type input "l"
type input "LY0JA"
click at [461, 174] on div "Which system do you use to process credit applications? * DealerTrack RouteOne ​" at bounding box center [442, 170] width 493 height 73
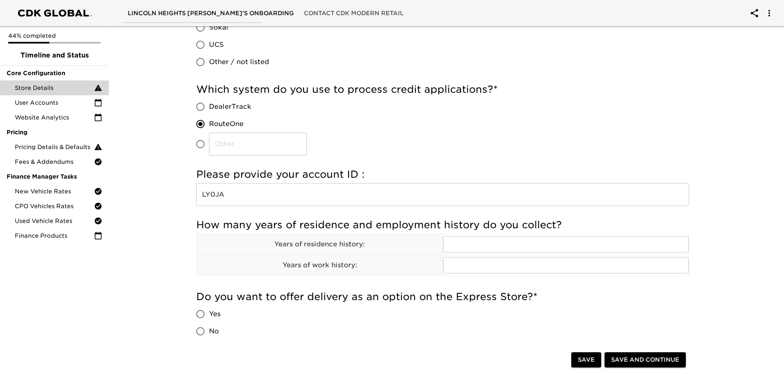
scroll to position [904, 0]
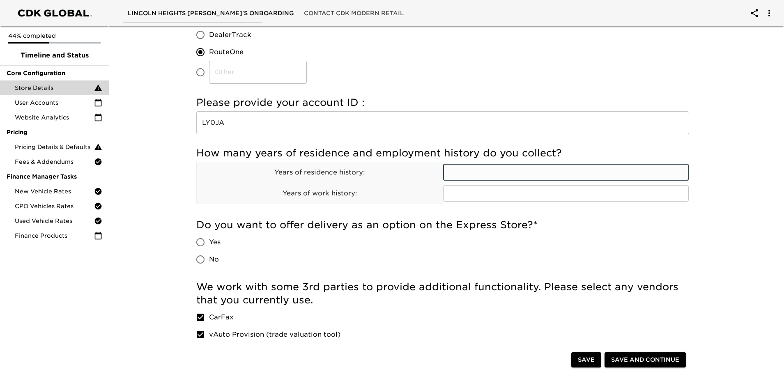
click at [560, 171] on input "text" at bounding box center [566, 172] width 246 height 16
click at [584, 358] on span "Save" at bounding box center [586, 360] width 17 height 10
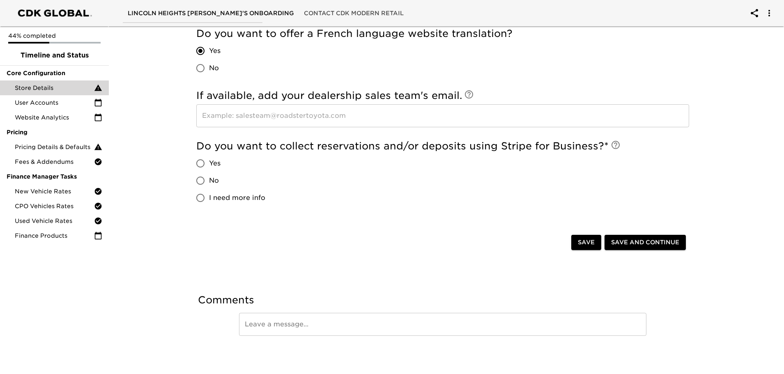
scroll to position [1373, 0]
click at [208, 176] on input "No" at bounding box center [200, 180] width 17 height 17
radio input "true"
click at [635, 244] on span "Save and Continue" at bounding box center [645, 242] width 68 height 10
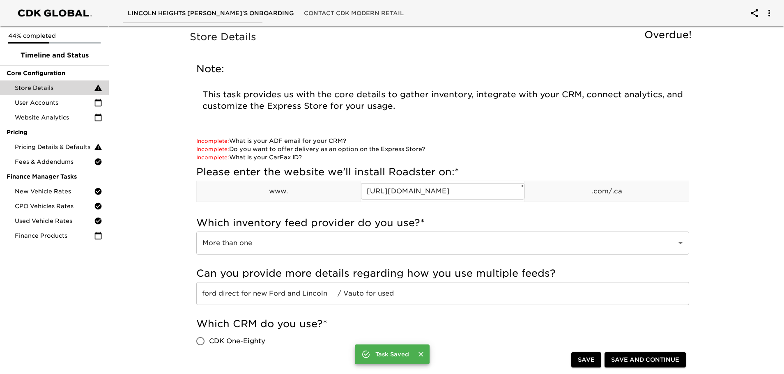
scroll to position [164, 0]
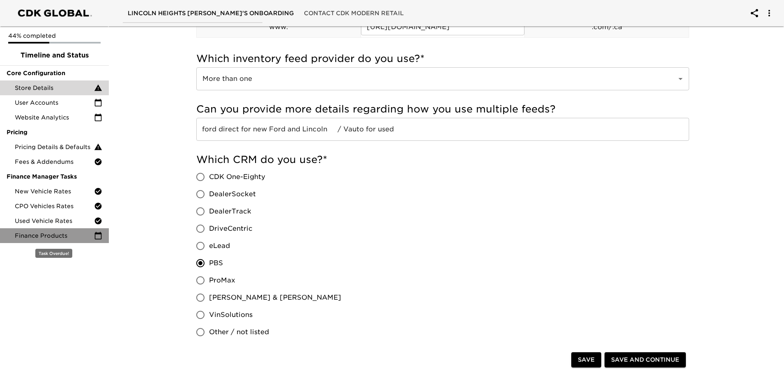
click at [57, 235] on span "Finance Products" at bounding box center [54, 236] width 79 height 8
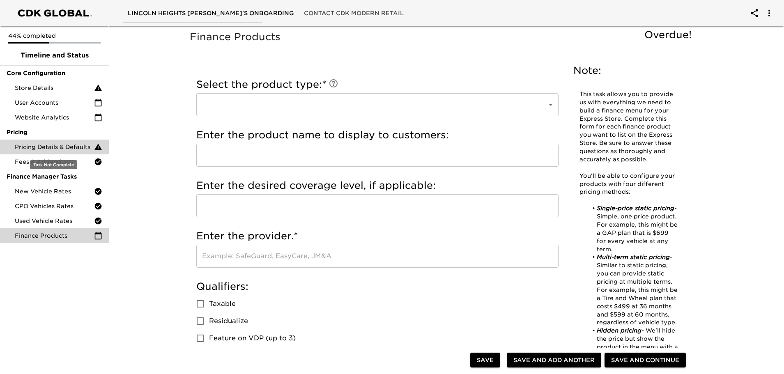
click at [64, 146] on span "Pricing Details & Defaults" at bounding box center [54, 147] width 79 height 8
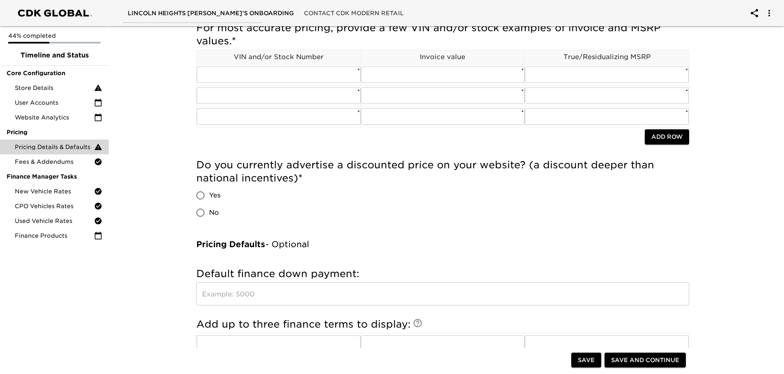
scroll to position [164, 0]
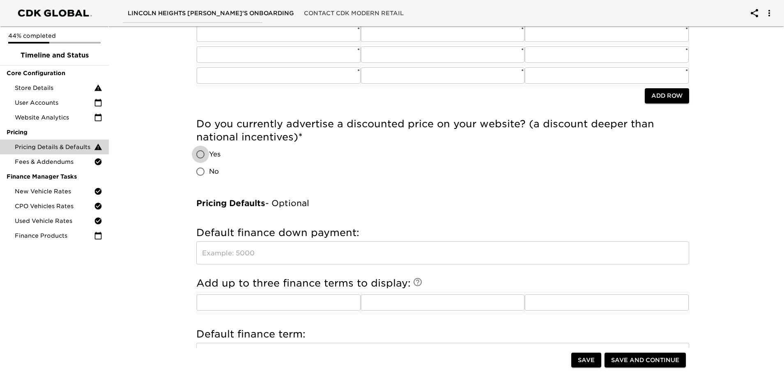
click at [198, 155] on input "Yes" at bounding box center [200, 154] width 17 height 17
radio input "true"
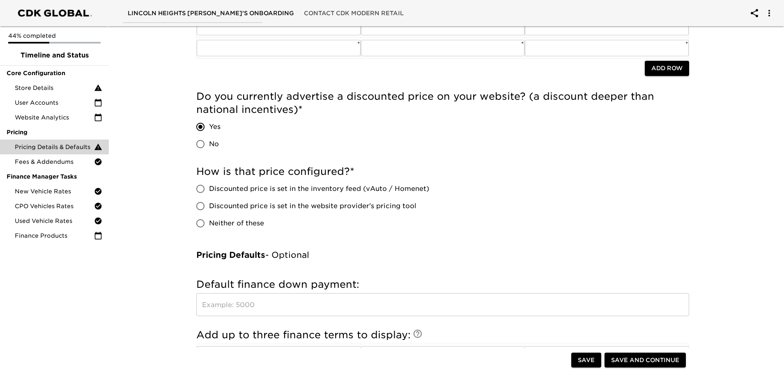
scroll to position [214, 0]
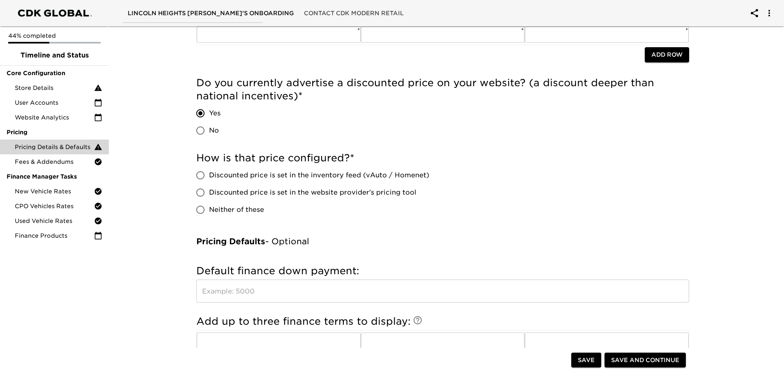
click at [201, 191] on input "Discounted price is set in the website provider's pricing tool" at bounding box center [200, 192] width 17 height 17
radio input "true"
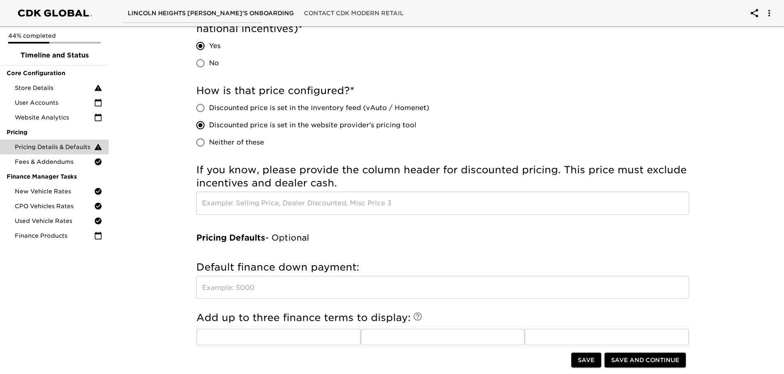
scroll to position [296, 0]
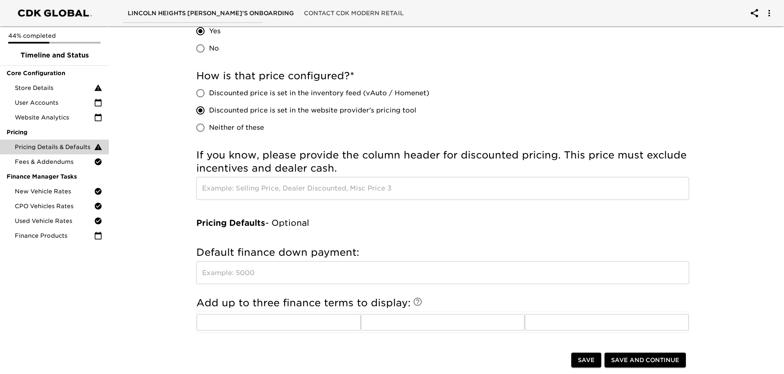
click at [246, 187] on input "text" at bounding box center [442, 188] width 493 height 23
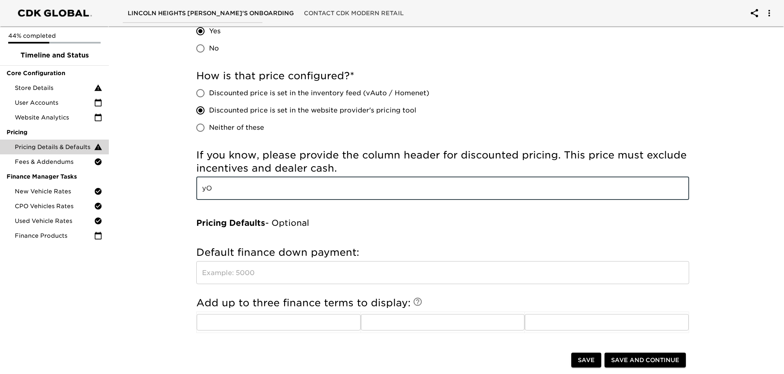
type input "y"
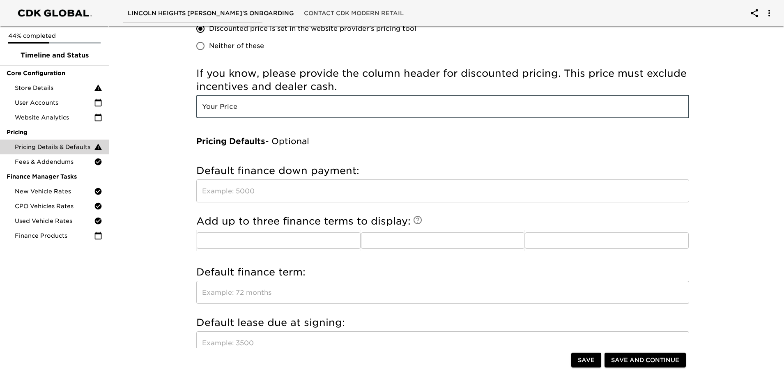
scroll to position [378, 0]
type input "Your Price"
click at [297, 189] on input "text" at bounding box center [442, 190] width 493 height 23
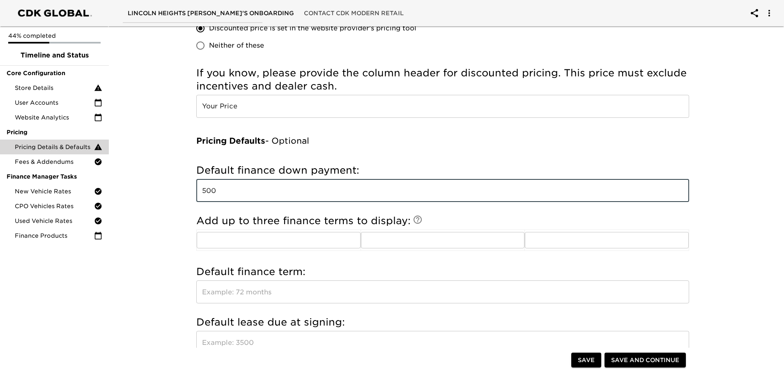
click at [201, 191] on input "500" at bounding box center [442, 190] width 493 height 23
click at [177, 205] on div "Pricing Details & Defaults Overdue! Incomplete: For most accurate pricing, prov…" at bounding box center [443, 316] width 679 height 1342
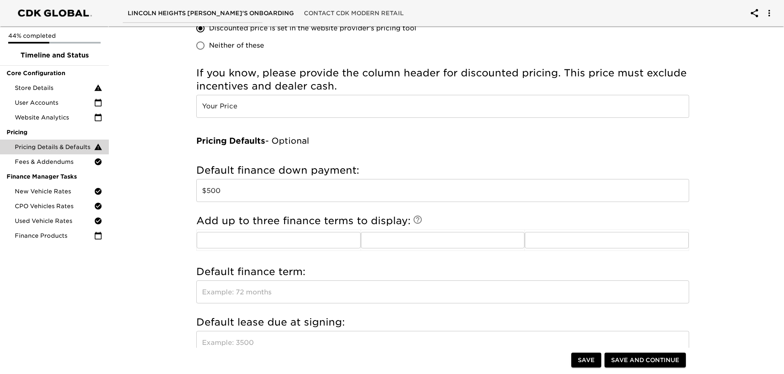
click at [230, 191] on input "$500" at bounding box center [442, 190] width 493 height 23
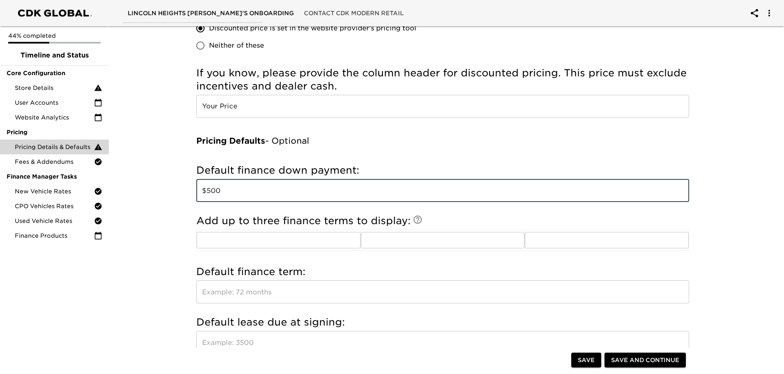
click at [230, 191] on input "$500" at bounding box center [442, 190] width 493 height 23
type input "$"
click at [175, 189] on div "Pricing Details & Defaults Overdue! Incomplete: For most accurate pricing, prov…" at bounding box center [443, 316] width 679 height 1342
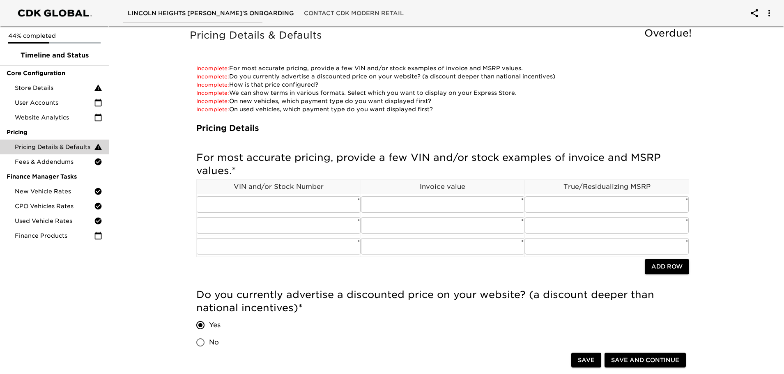
scroll to position [0, 0]
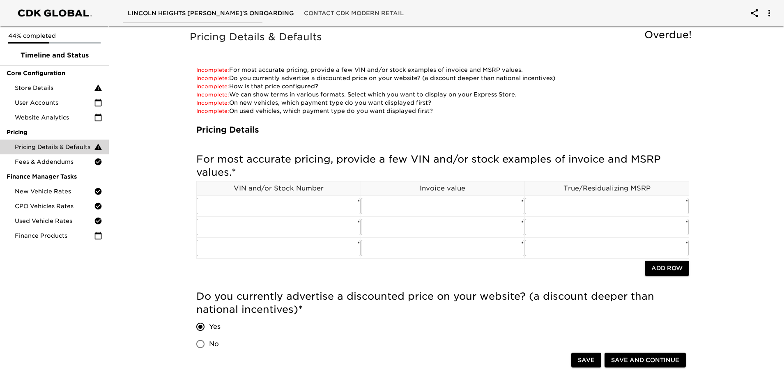
click at [629, 361] on span "Save and Continue" at bounding box center [645, 360] width 68 height 10
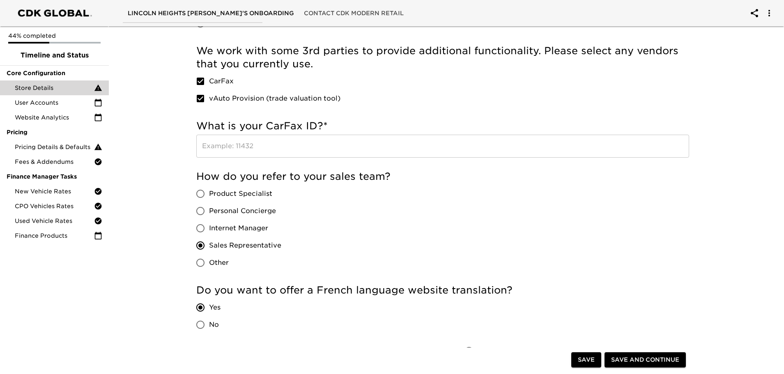
scroll to position [1109, 0]
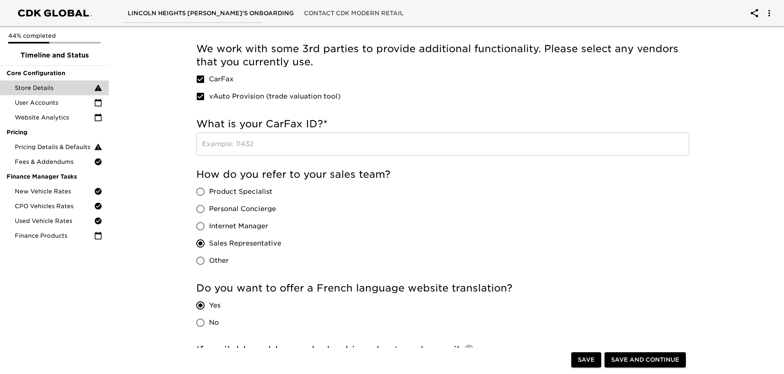
click at [296, 148] on input "text" at bounding box center [442, 144] width 493 height 23
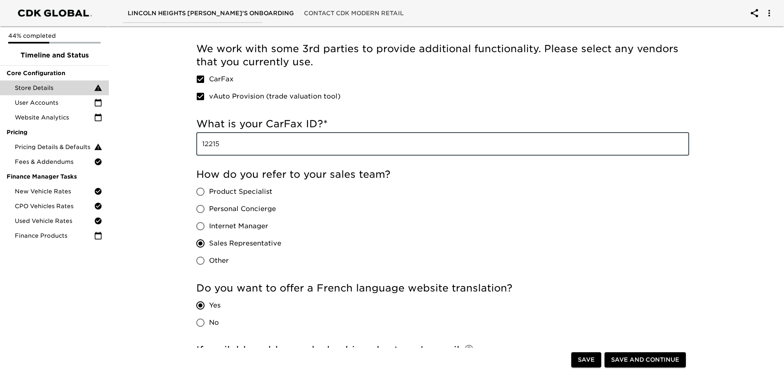
type input "12215"
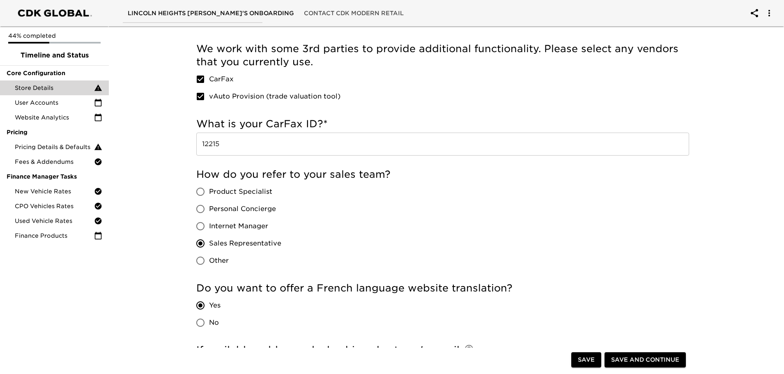
click at [648, 360] on span "Save and Continue" at bounding box center [645, 360] width 68 height 10
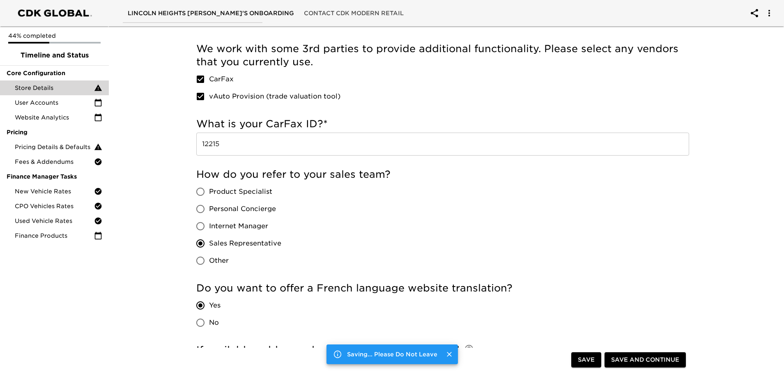
scroll to position [0, 0]
